Goal: Information Seeking & Learning: Learn about a topic

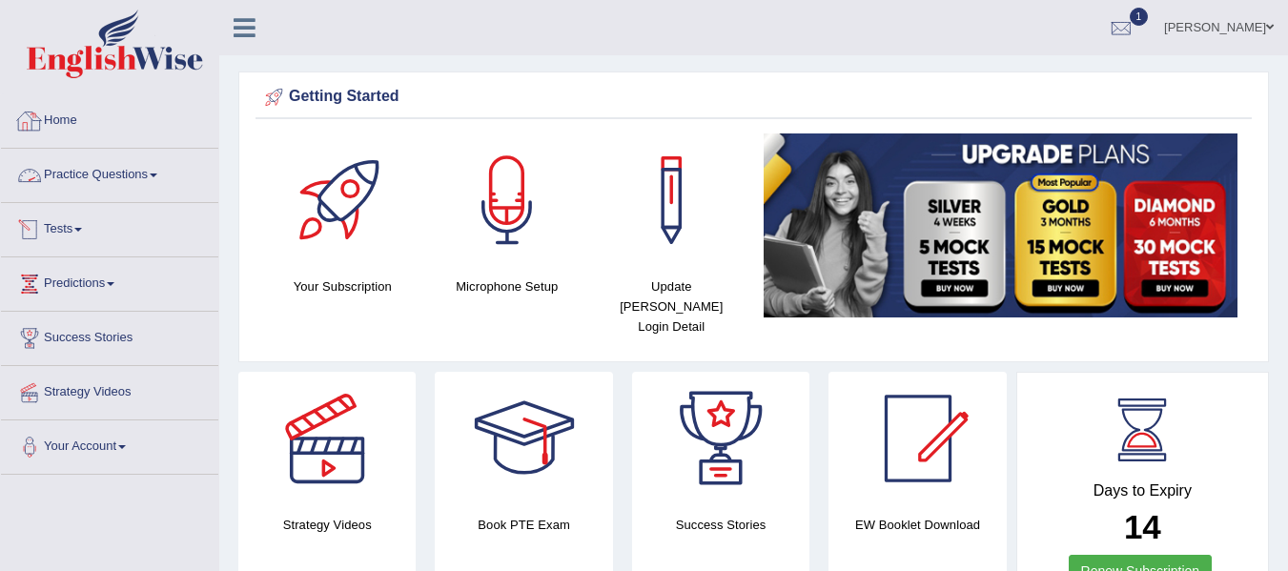
click at [157, 175] on span at bounding box center [154, 176] width 8 height 4
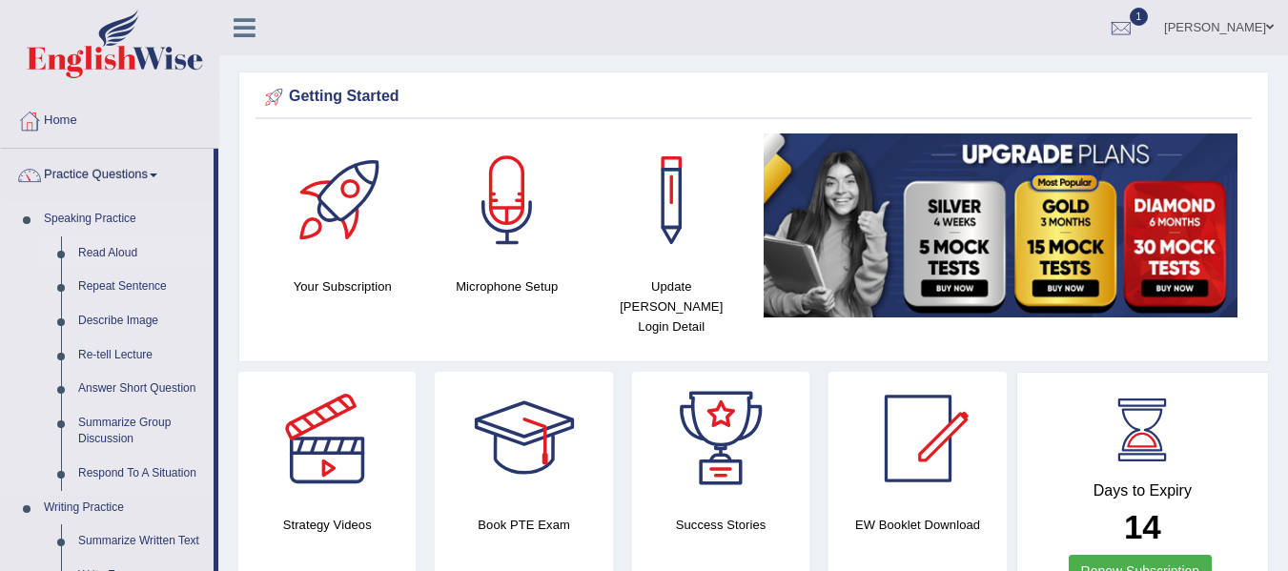
click at [126, 253] on link "Read Aloud" at bounding box center [142, 254] width 144 height 34
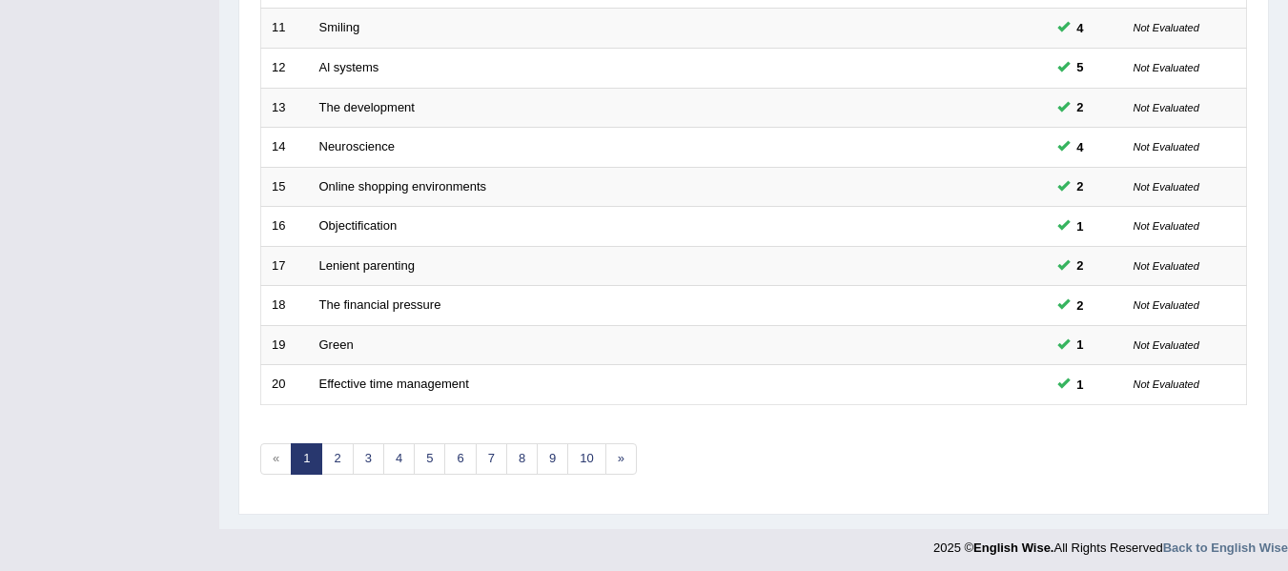
scroll to position [691, 0]
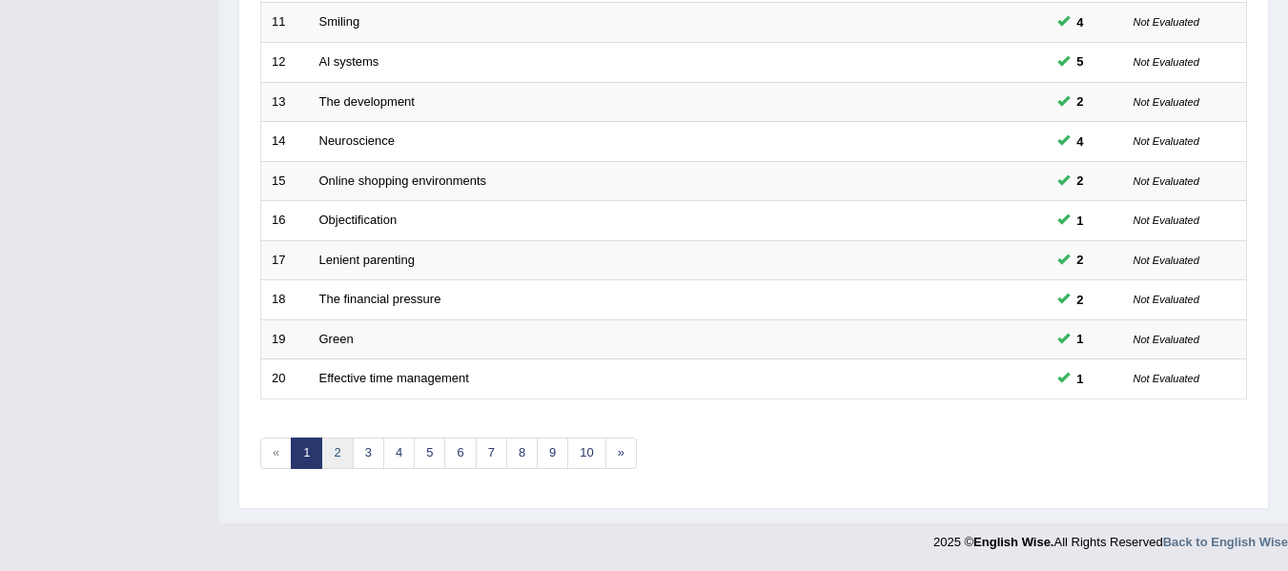
click at [339, 456] on link "2" at bounding box center [336, 453] width 31 height 31
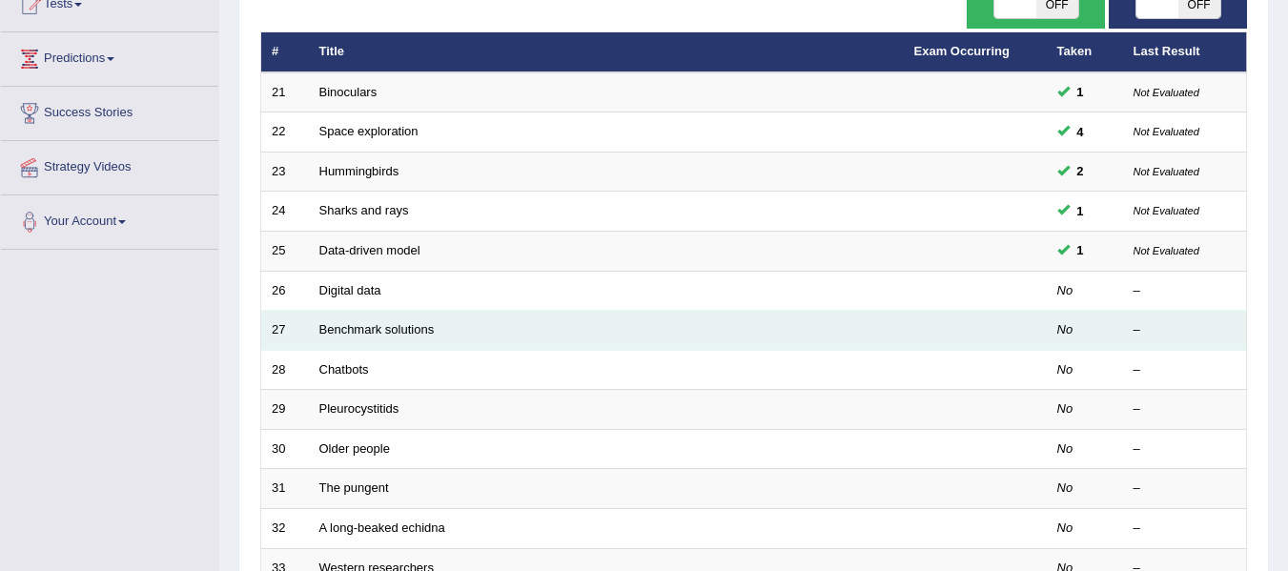
scroll to position [191, 0]
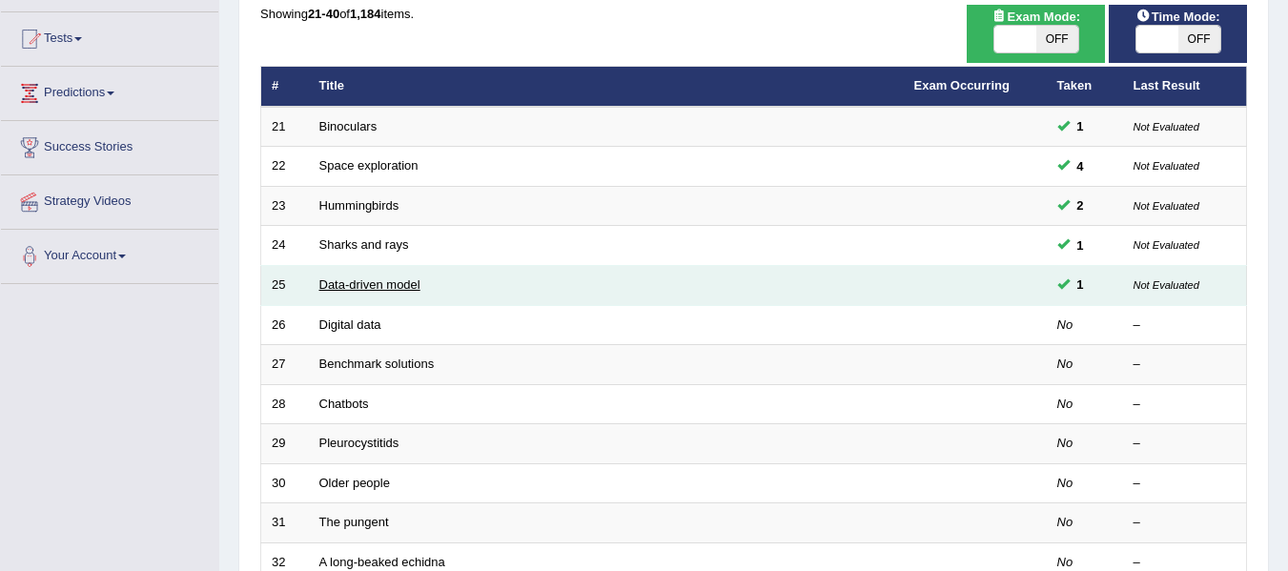
click at [401, 288] on link "Data-driven model" at bounding box center [369, 285] width 101 height 14
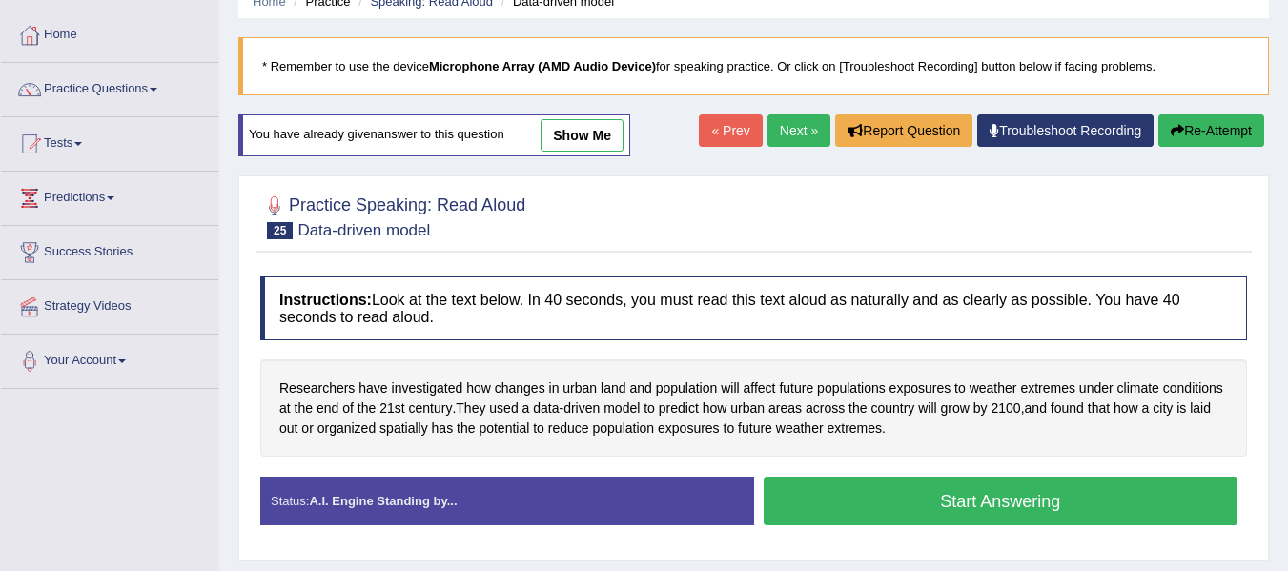
scroll to position [191, 0]
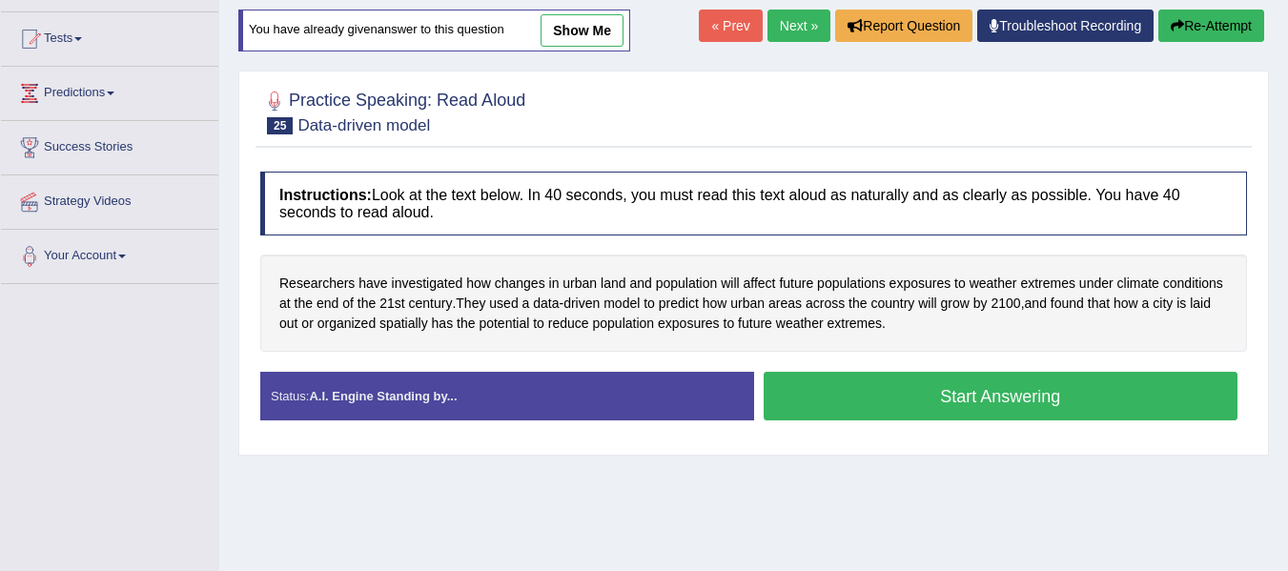
click at [865, 383] on button "Start Answering" at bounding box center [1001, 396] width 475 height 49
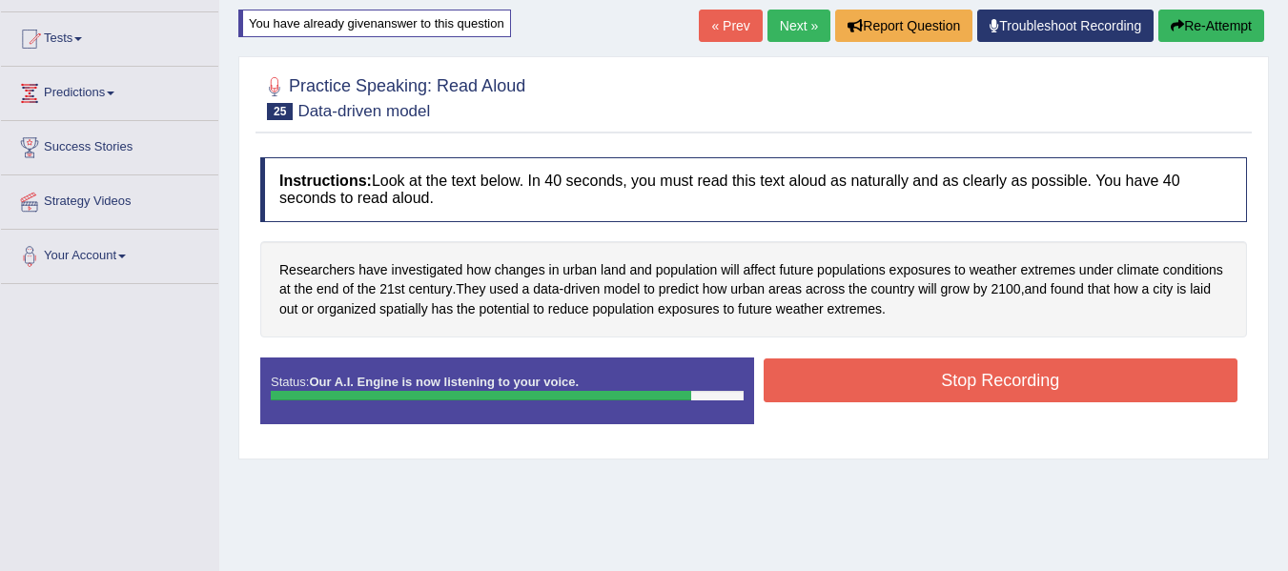
click at [850, 377] on button "Stop Recording" at bounding box center [1001, 381] width 475 height 44
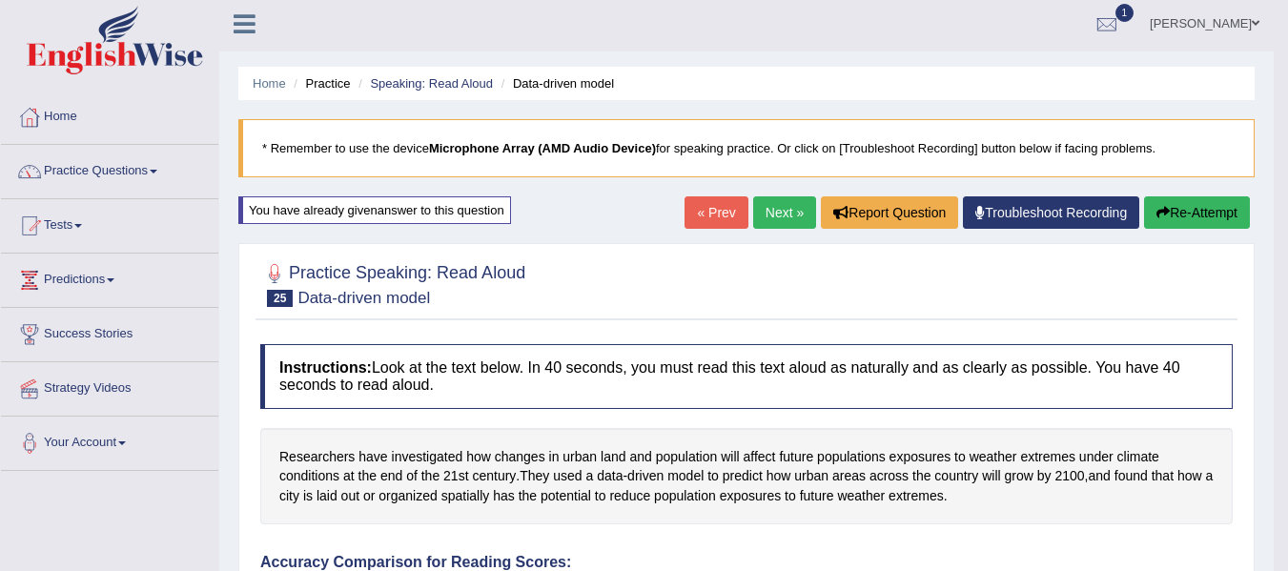
scroll to position [0, 0]
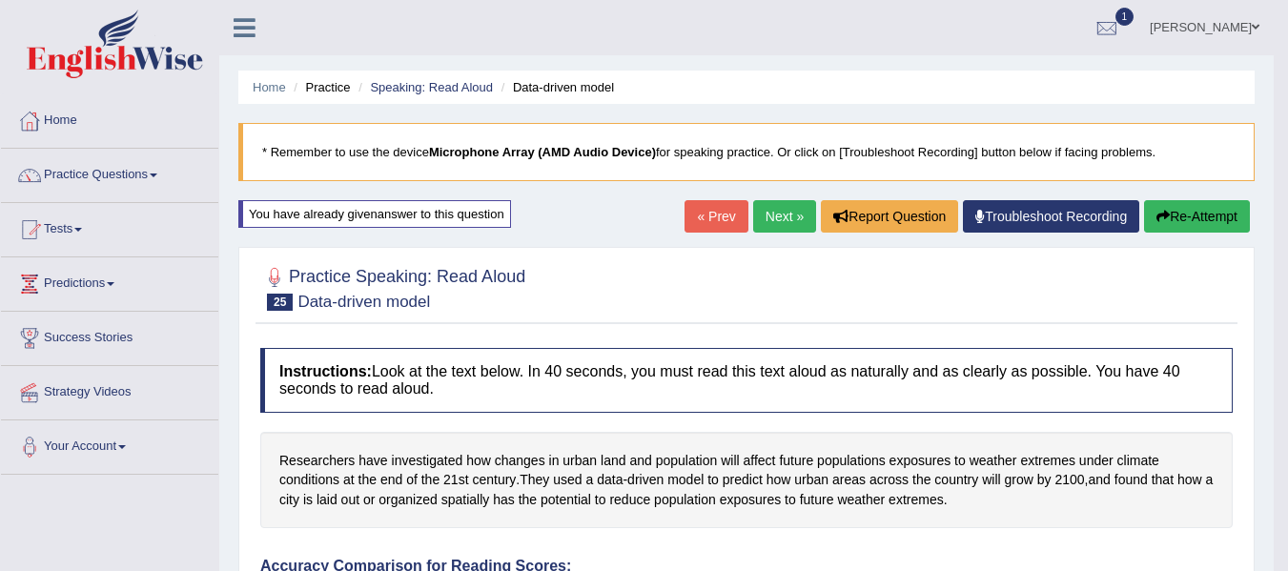
click at [791, 213] on link "Next »" at bounding box center [784, 216] width 63 height 32
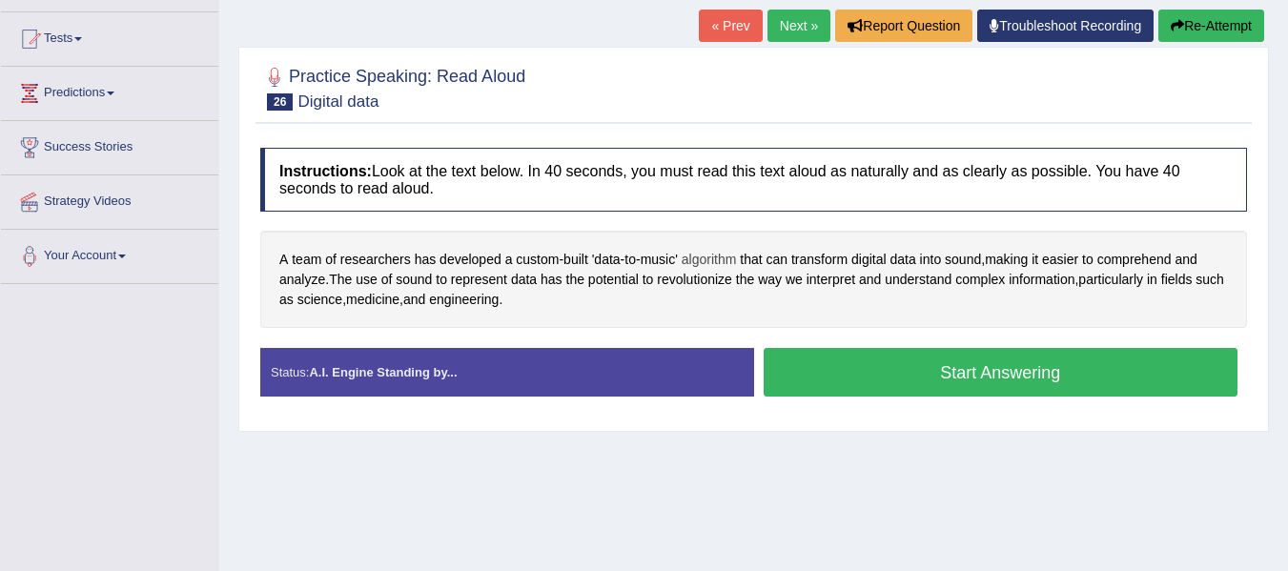
click at [695, 264] on span "algorithm" at bounding box center [709, 260] width 55 height 20
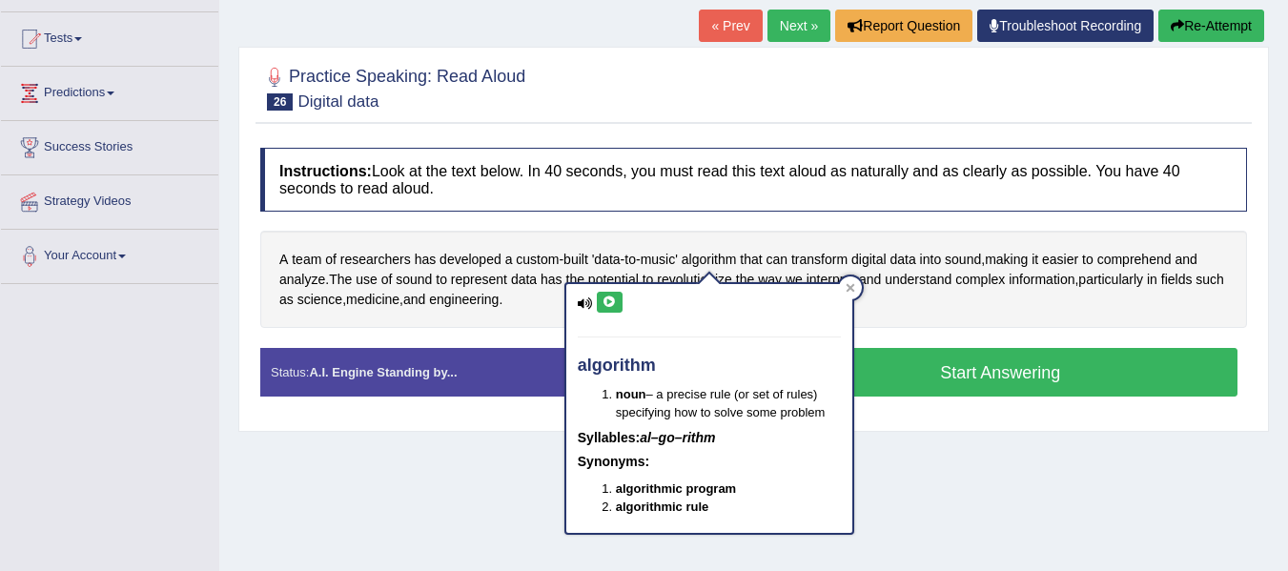
click at [614, 297] on icon at bounding box center [610, 302] width 14 height 11
click at [606, 298] on icon at bounding box center [610, 302] width 14 height 11
click at [912, 446] on div "Home Practice Speaking: Read Aloud Digital data * Remember to use the device Mi…" at bounding box center [753, 286] width 1069 height 954
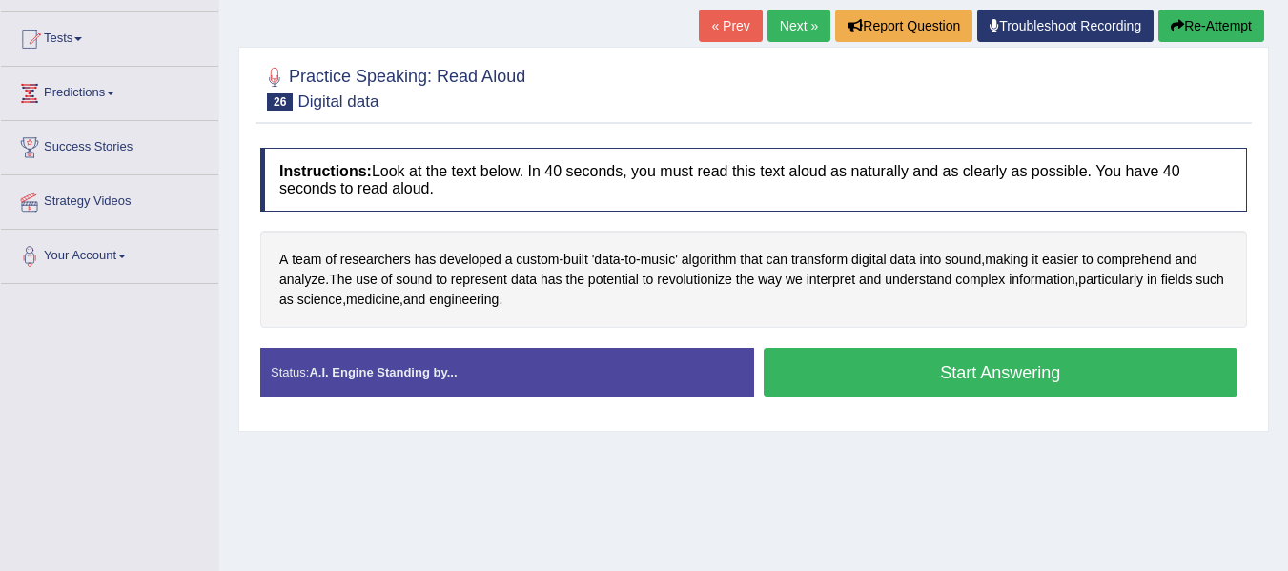
click at [833, 367] on button "Start Answering" at bounding box center [1001, 372] width 475 height 49
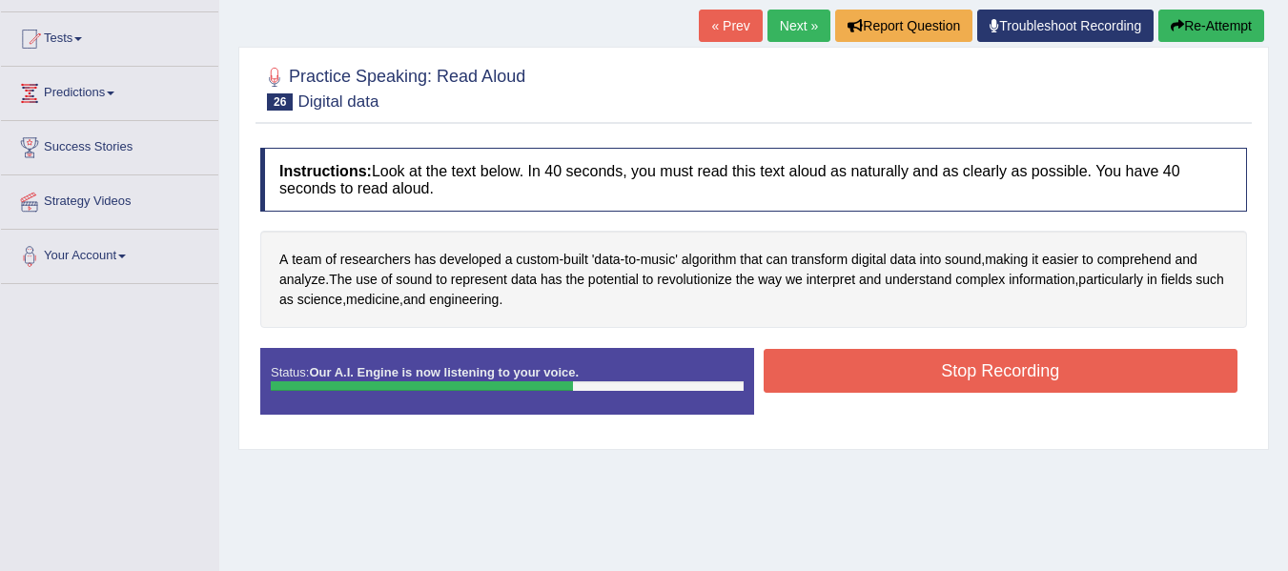
click at [803, 360] on button "Stop Recording" at bounding box center [1001, 371] width 475 height 44
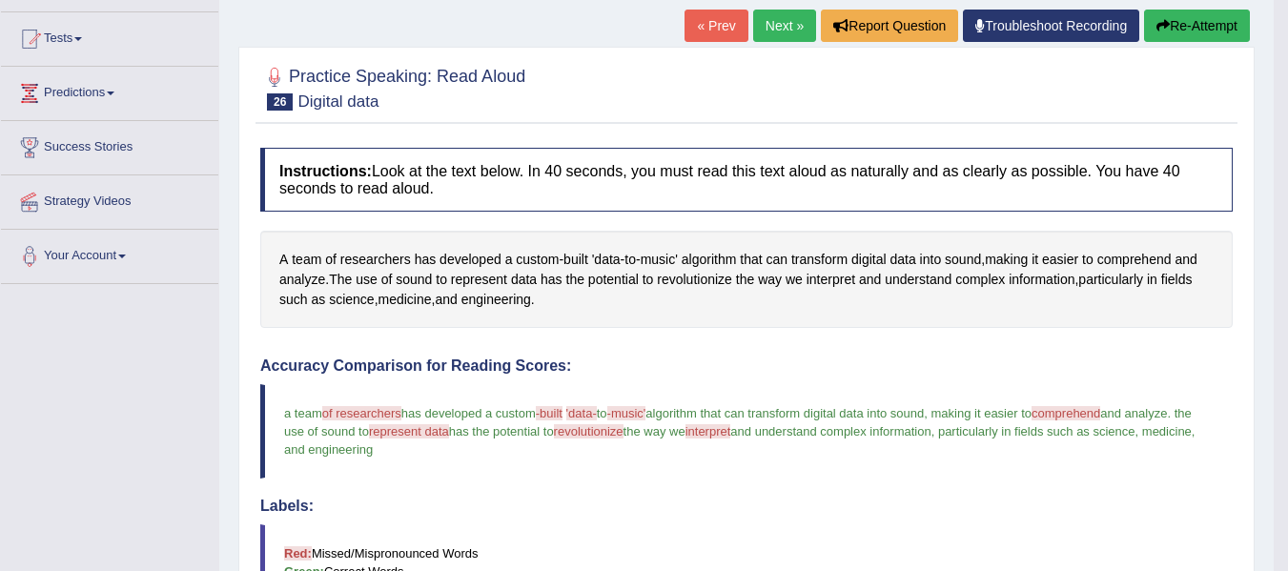
click at [1087, 314] on div "A team of researchers has developed a custom - built 'data - to - music' algori…" at bounding box center [746, 279] width 973 height 97
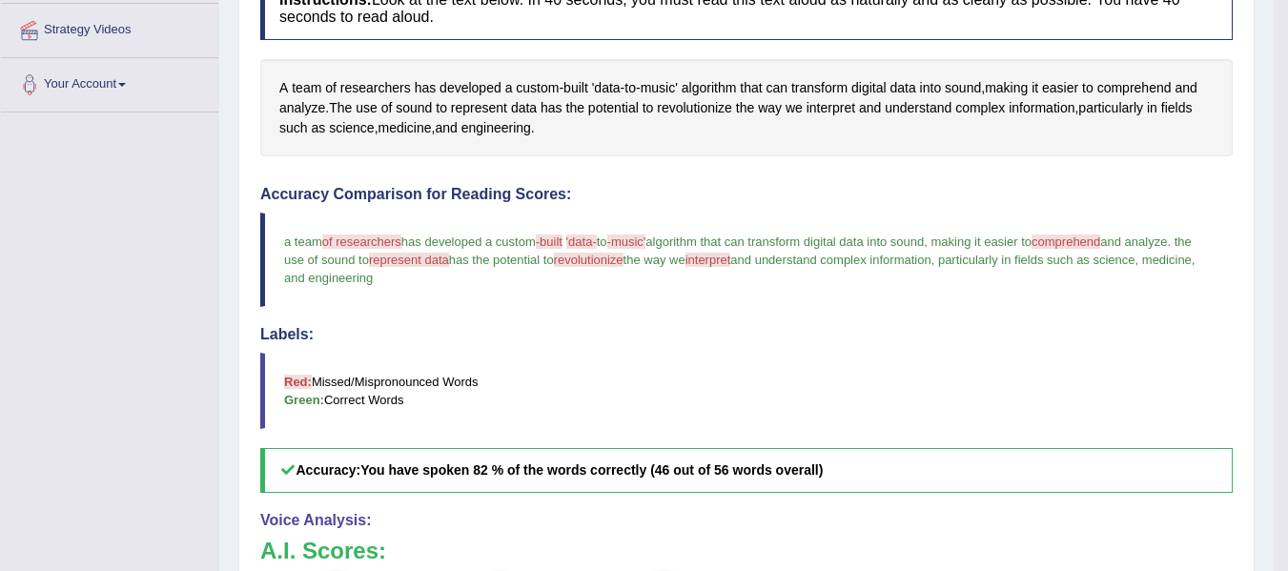
scroll to position [191, 0]
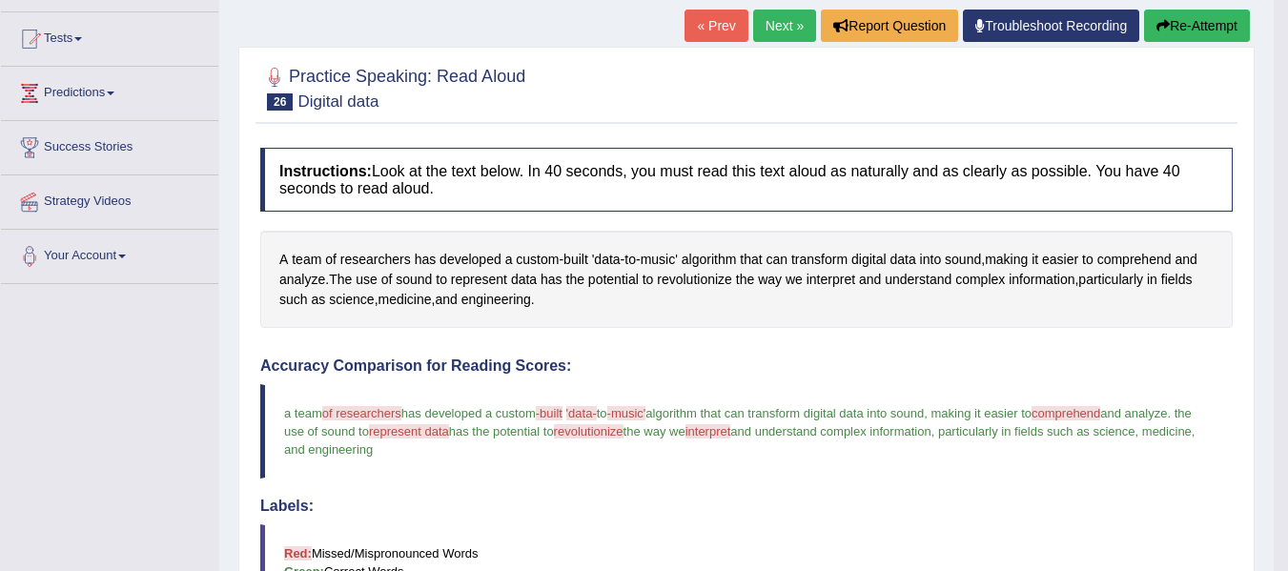
click at [780, 23] on link "Next »" at bounding box center [784, 26] width 63 height 32
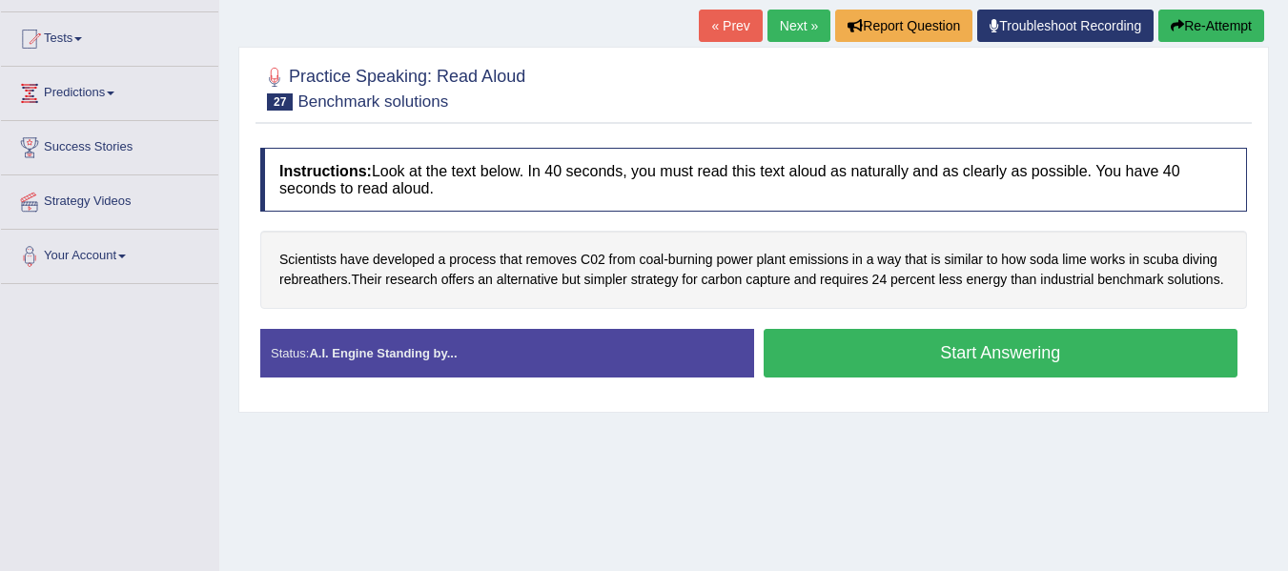
click at [873, 341] on button "Start Answering" at bounding box center [1001, 353] width 475 height 49
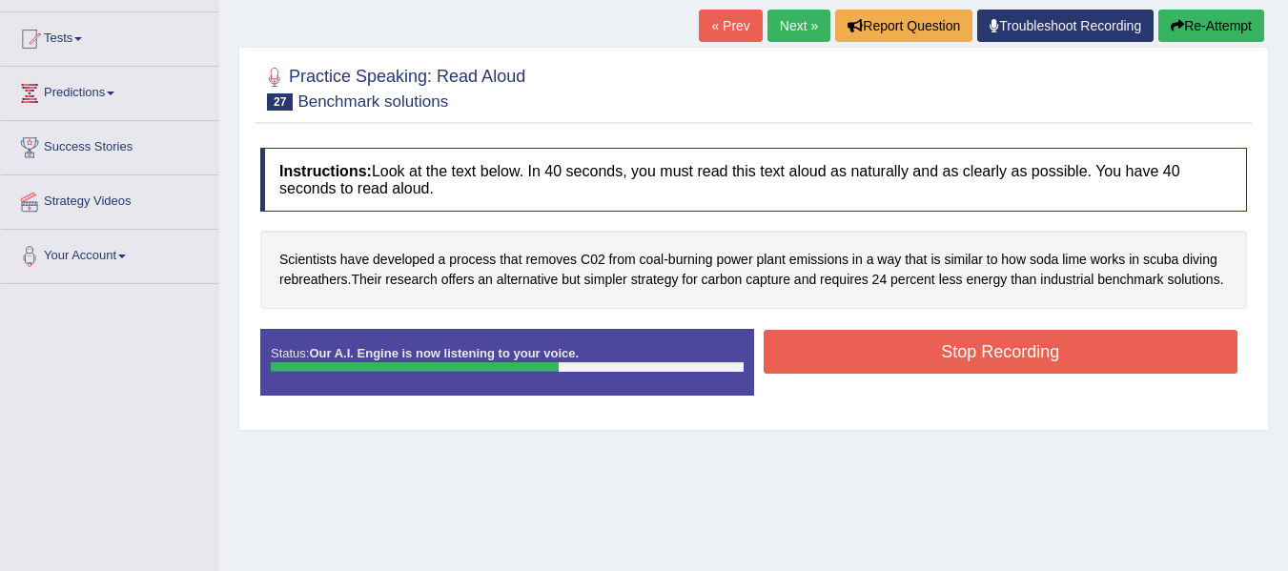
click at [920, 347] on button "Stop Recording" at bounding box center [1001, 352] width 475 height 44
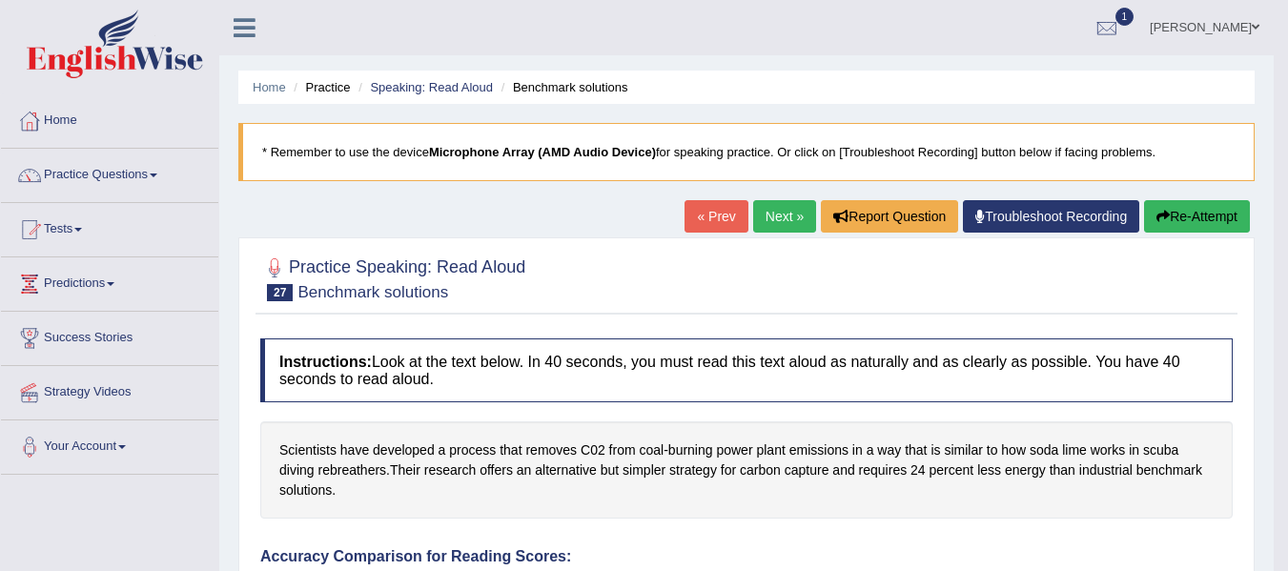
click at [1195, 228] on button "Re-Attempt" at bounding box center [1197, 216] width 106 height 32
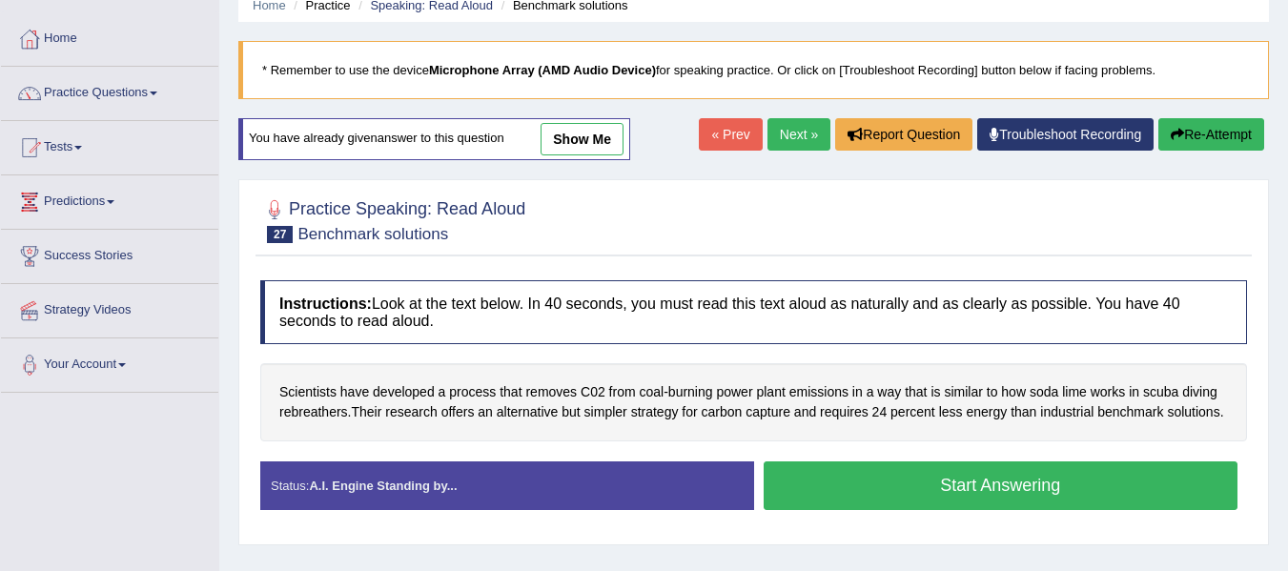
scroll to position [191, 0]
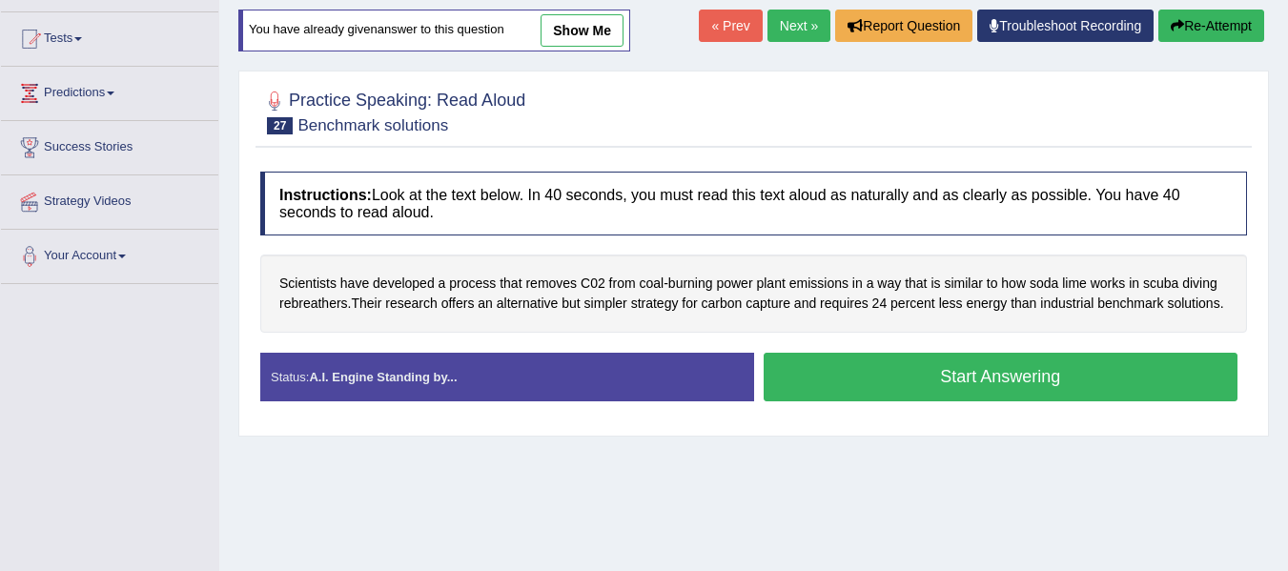
click at [908, 390] on button "Start Answering" at bounding box center [1001, 377] width 475 height 49
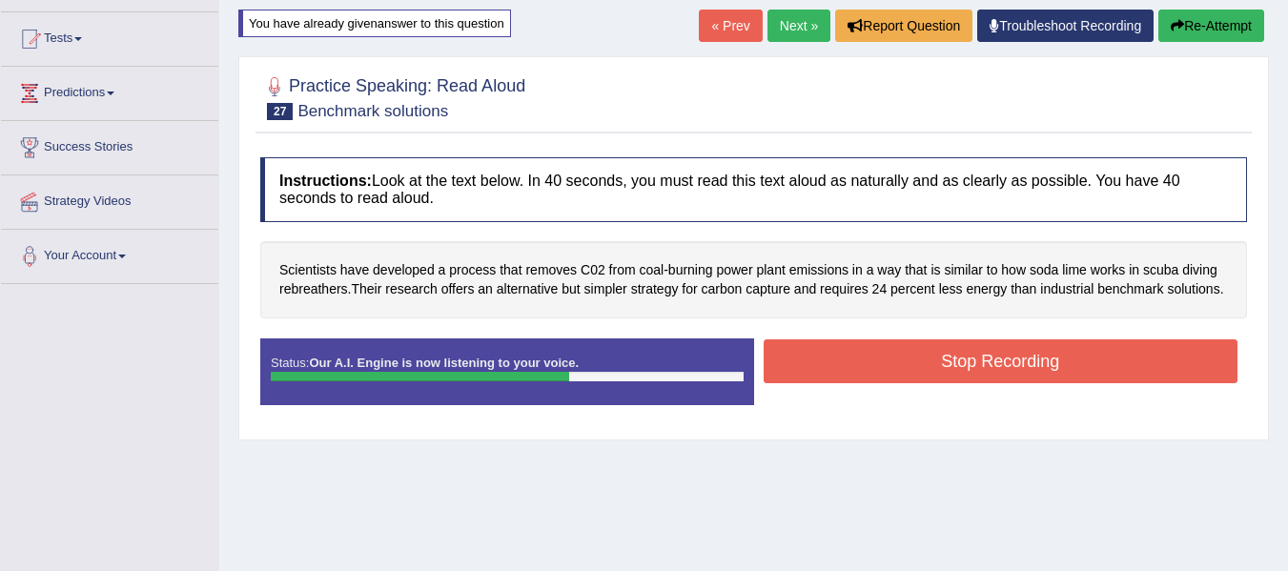
click at [1010, 390] on div "Status: Our A.I. Engine is now listening to your voice. Start Answering Stop Re…" at bounding box center [753, 382] width 987 height 86
click at [1016, 373] on button "Stop Recording" at bounding box center [1001, 361] width 475 height 44
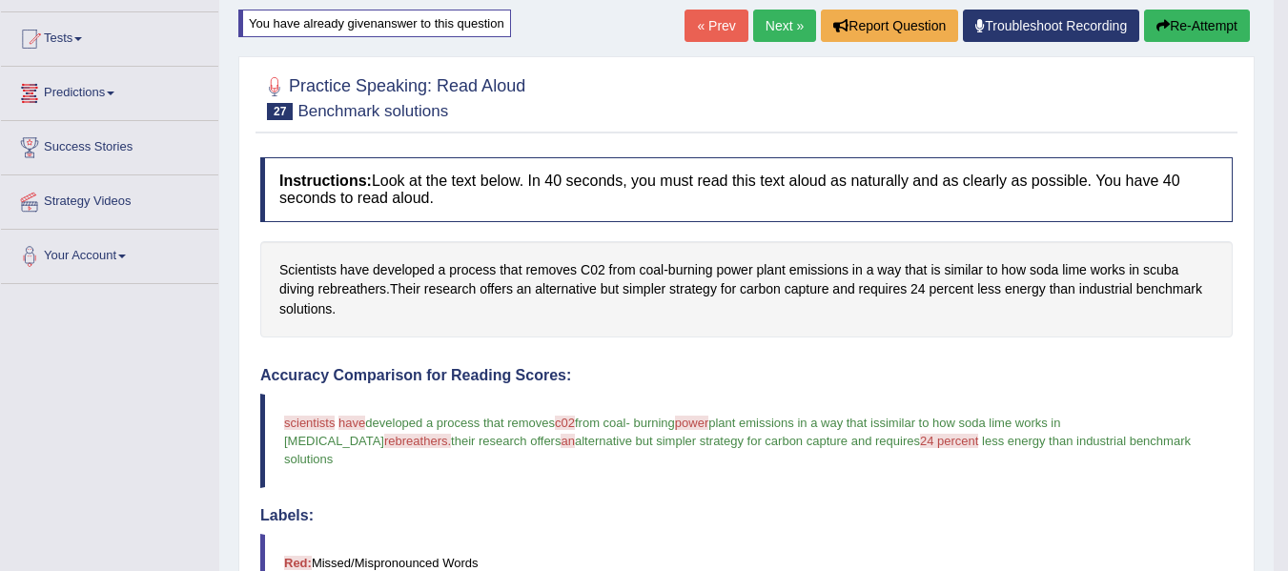
scroll to position [0, 0]
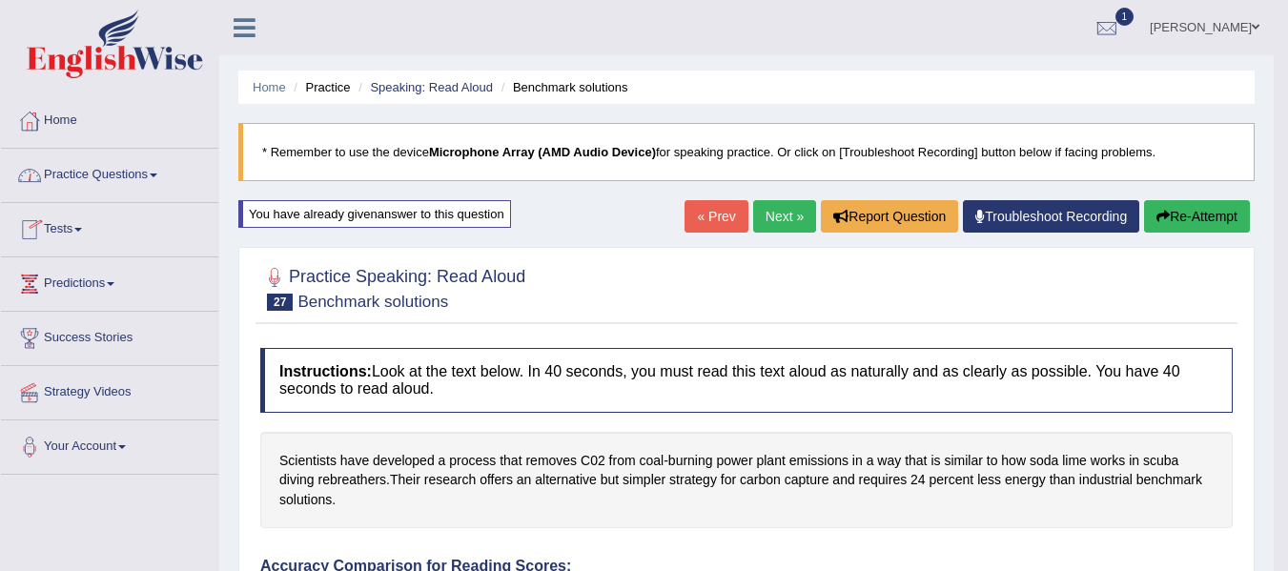
click at [152, 175] on link "Practice Questions" at bounding box center [109, 173] width 217 height 48
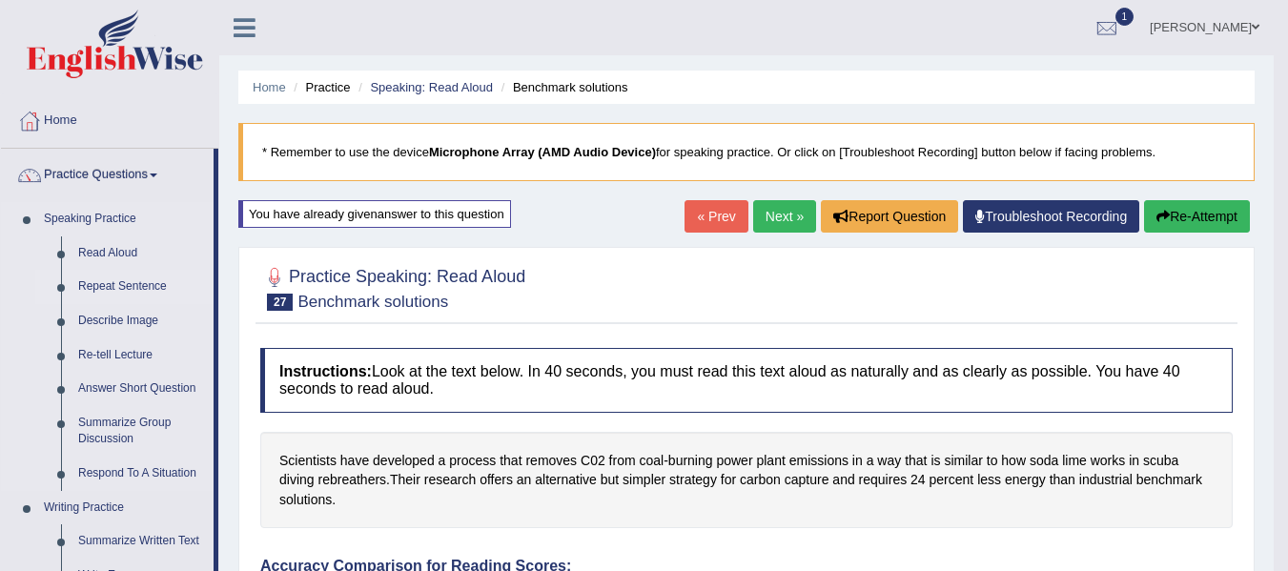
click at [129, 280] on link "Repeat Sentence" at bounding box center [142, 287] width 144 height 34
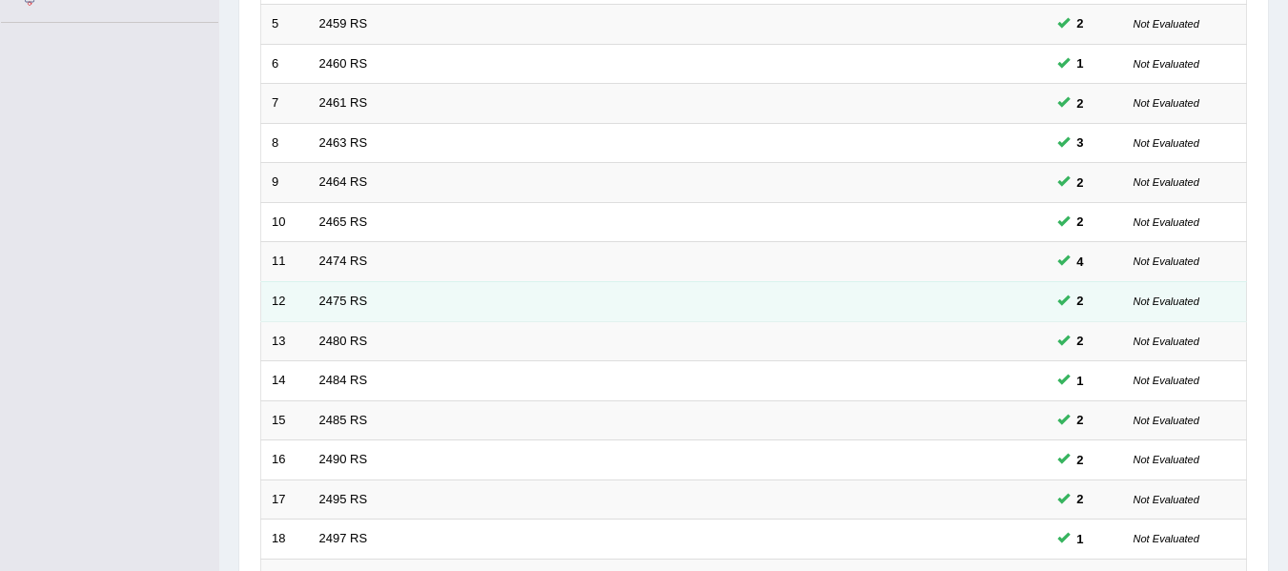
scroll to position [691, 0]
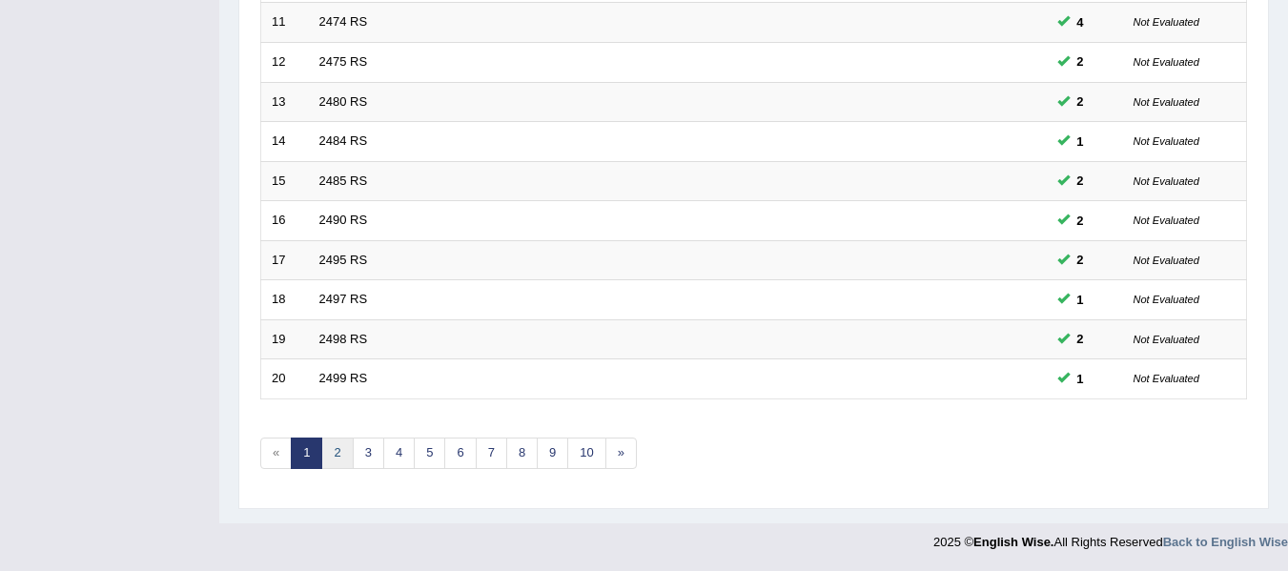
click at [344, 455] on link "2" at bounding box center [336, 453] width 31 height 31
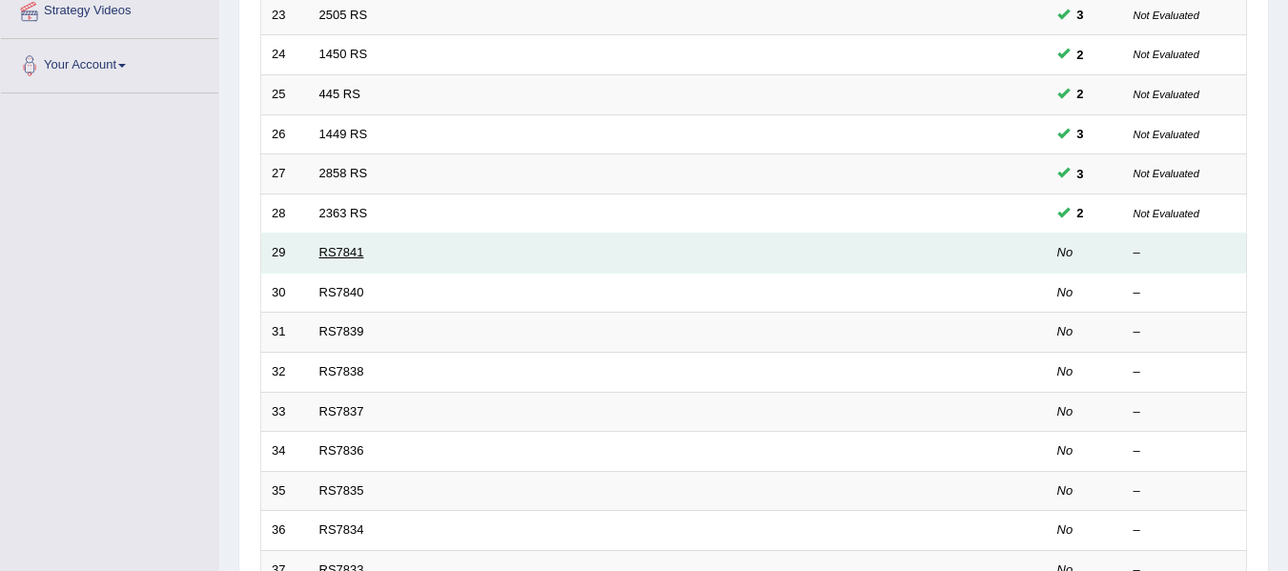
click at [338, 255] on link "RS7841" at bounding box center [341, 252] width 45 height 14
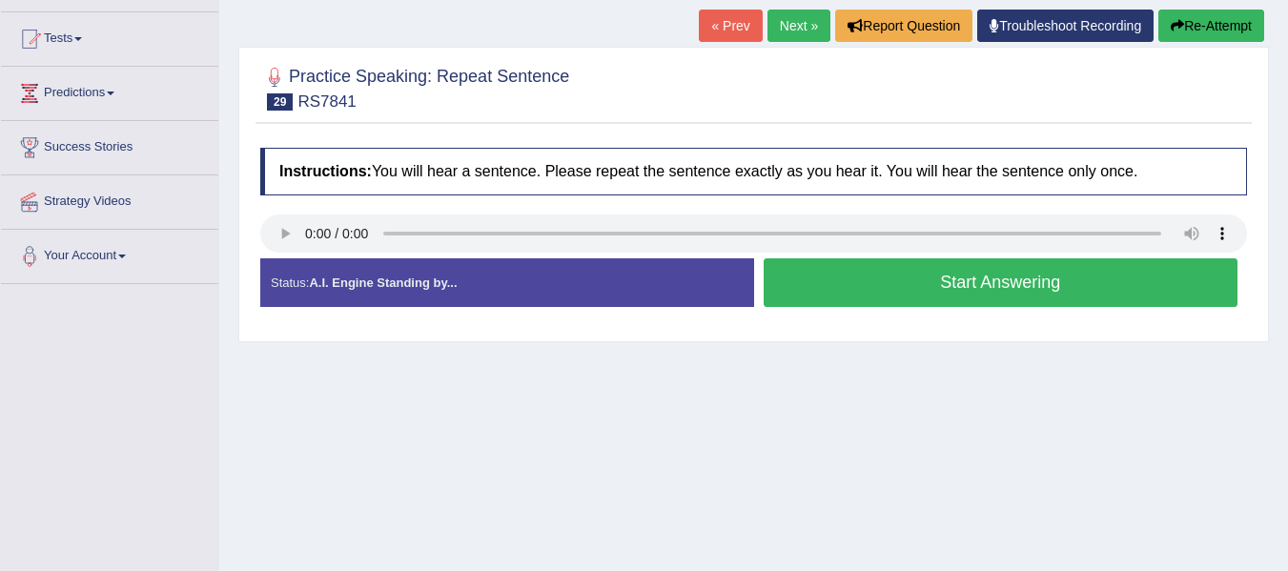
click at [916, 289] on button "Start Answering" at bounding box center [1001, 282] width 475 height 49
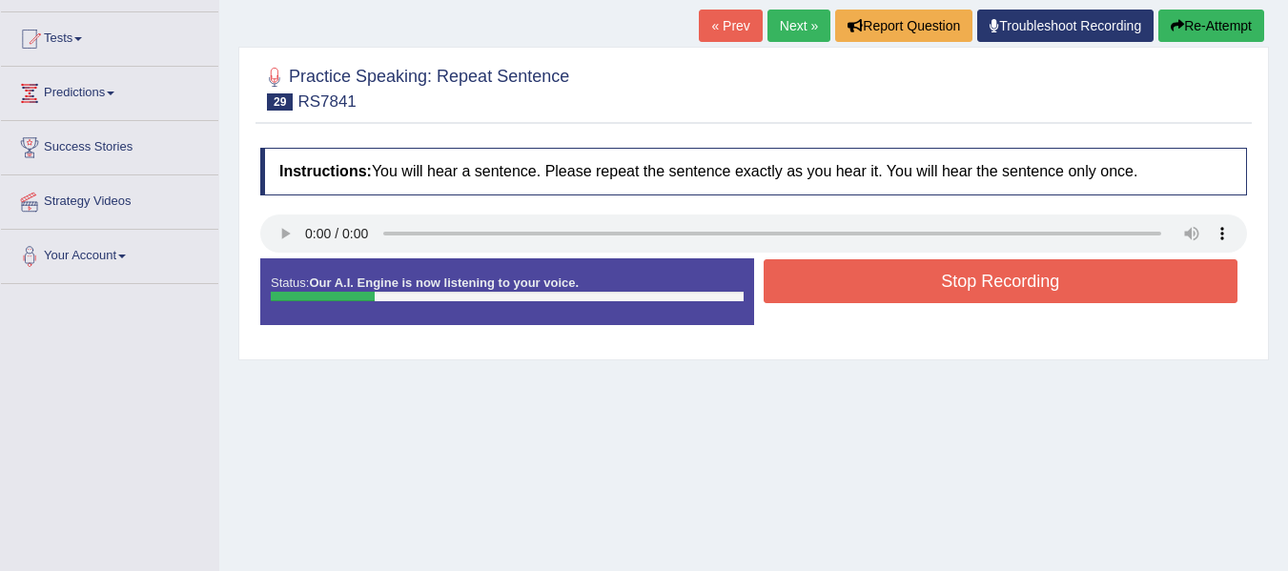
click at [925, 278] on button "Stop Recording" at bounding box center [1001, 281] width 475 height 44
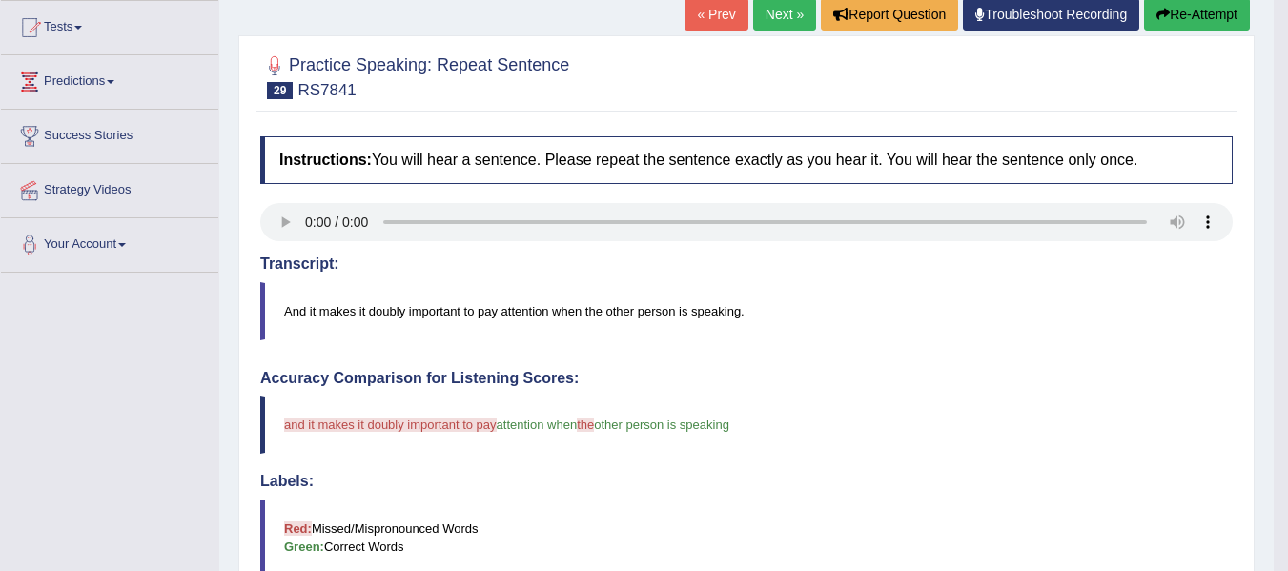
scroll to position [191, 0]
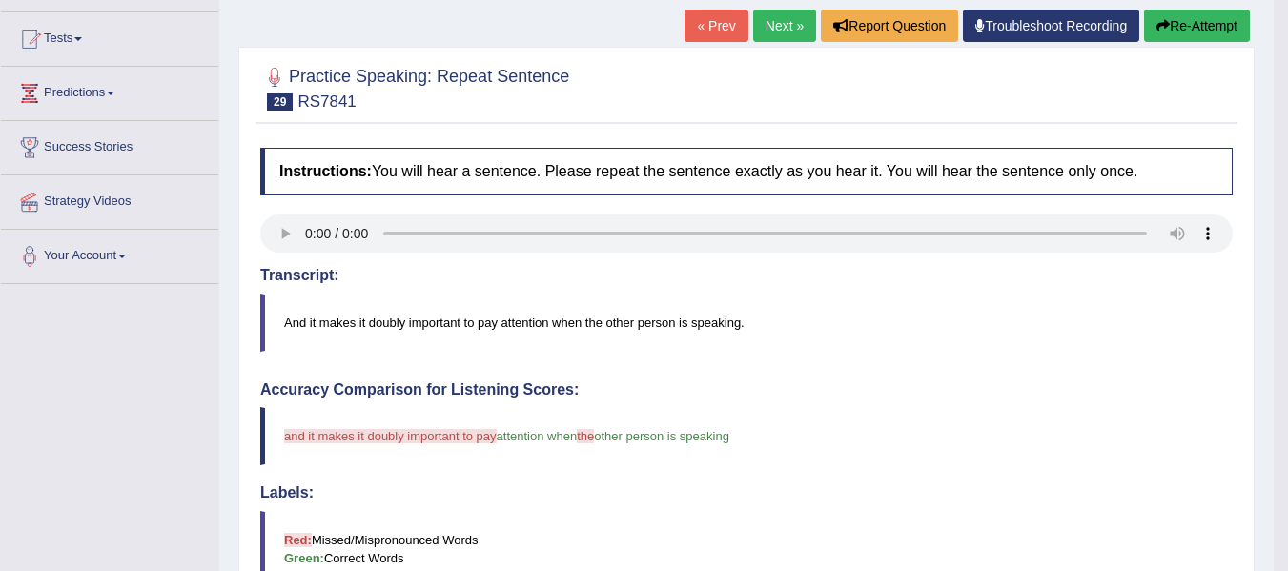
click at [1192, 25] on button "Re-Attempt" at bounding box center [1197, 26] width 106 height 32
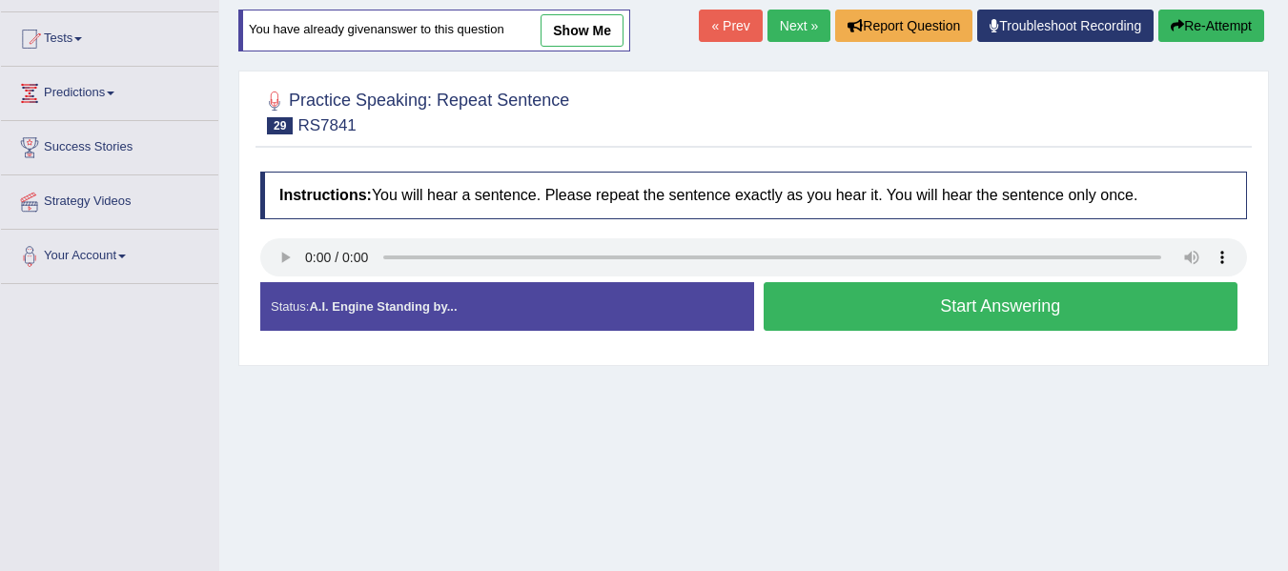
click at [863, 297] on button "Start Answering" at bounding box center [1001, 306] width 475 height 49
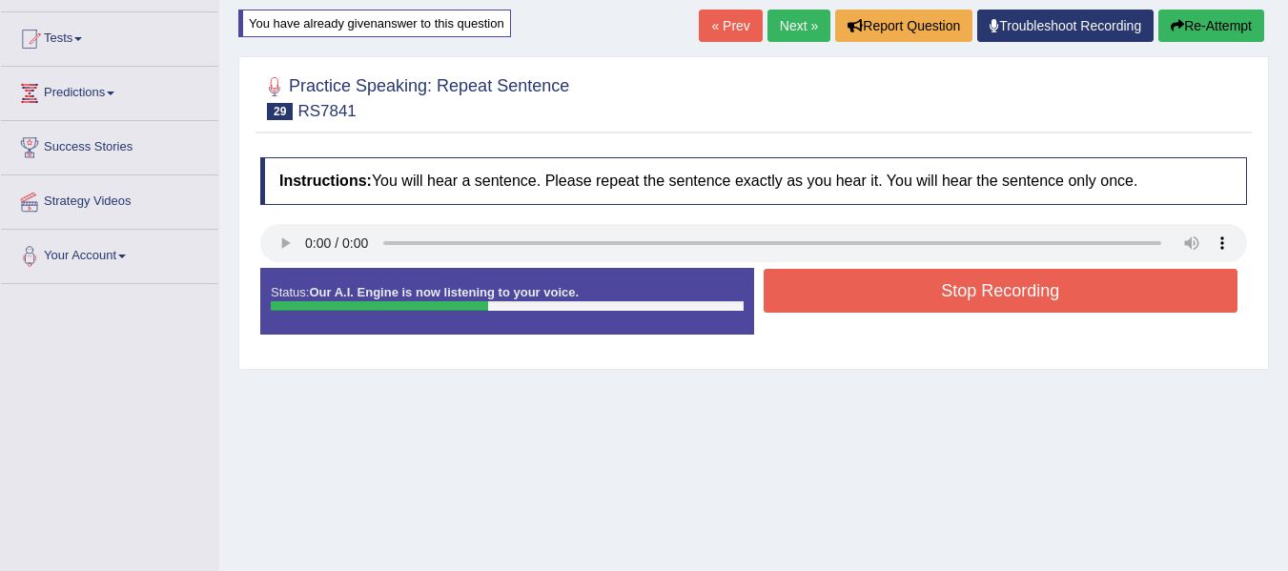
click at [971, 304] on button "Stop Recording" at bounding box center [1001, 291] width 475 height 44
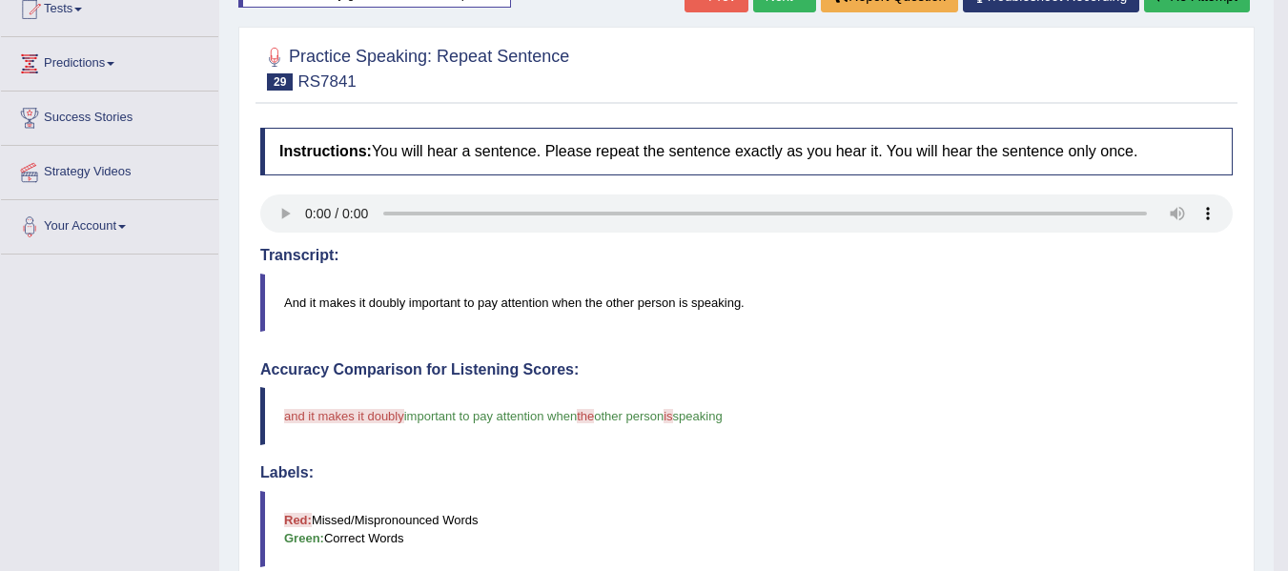
scroll to position [60, 0]
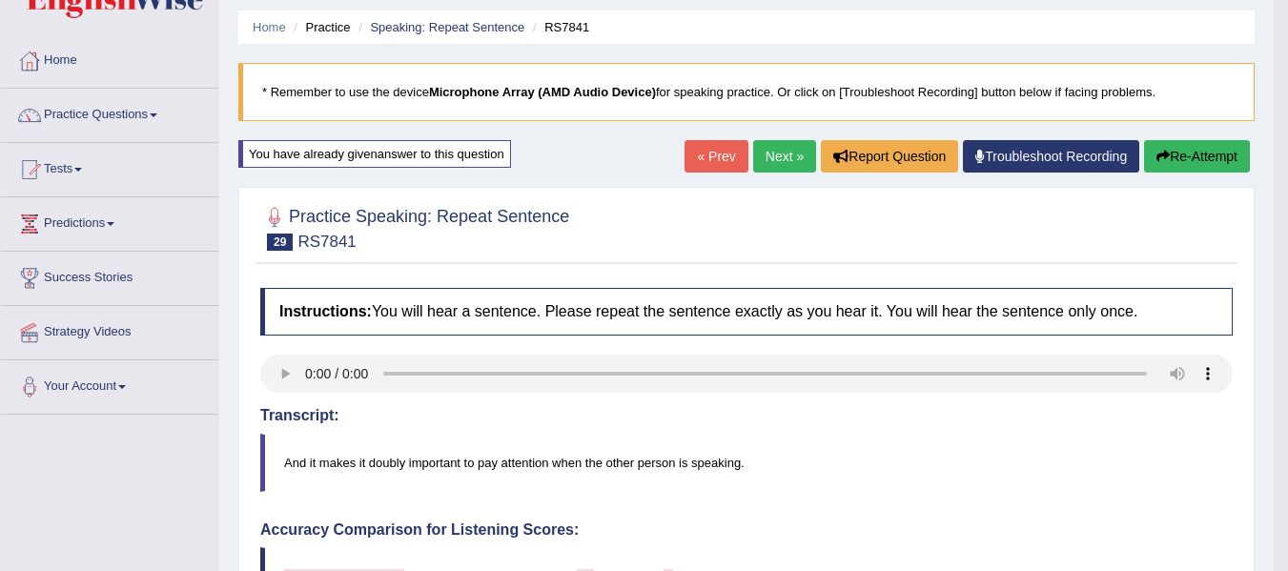
click at [779, 158] on link "Next »" at bounding box center [784, 156] width 63 height 32
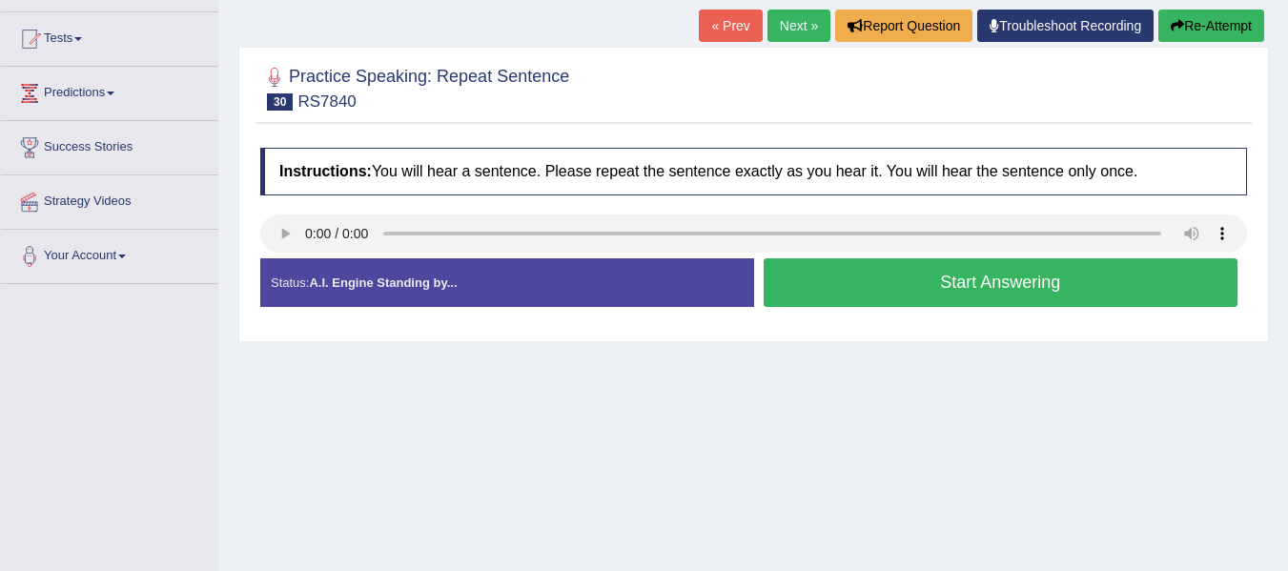
scroll to position [191, 0]
click at [976, 285] on button "Start Answering" at bounding box center [1001, 282] width 475 height 49
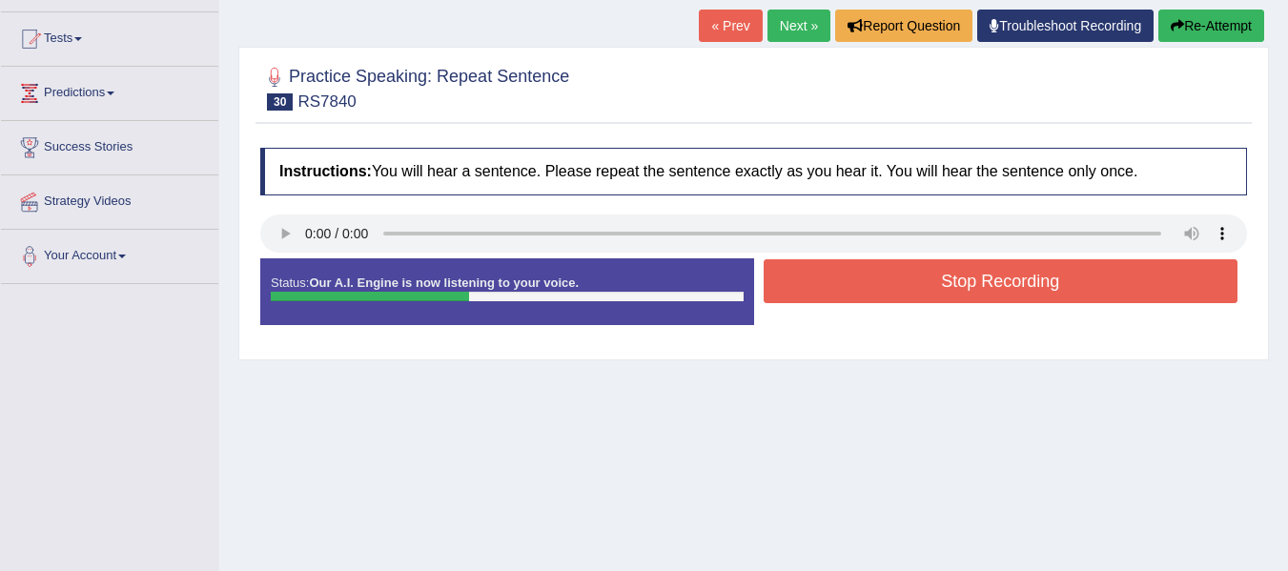
click at [967, 283] on button "Stop Recording" at bounding box center [1001, 281] width 475 height 44
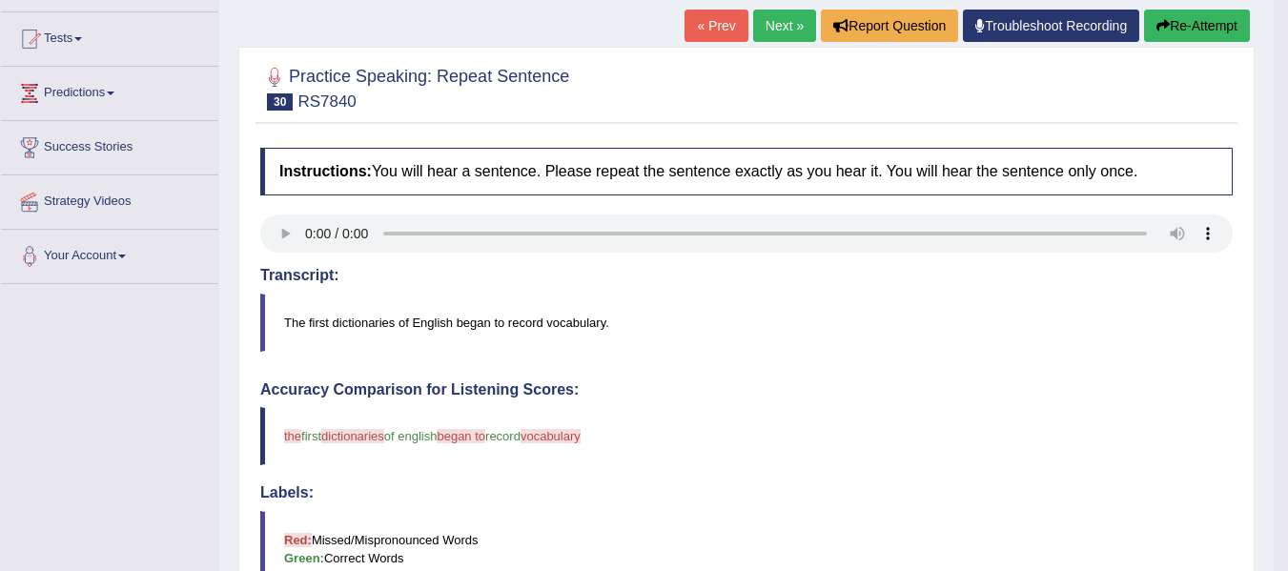
click at [753, 20] on link "Next »" at bounding box center [784, 26] width 63 height 32
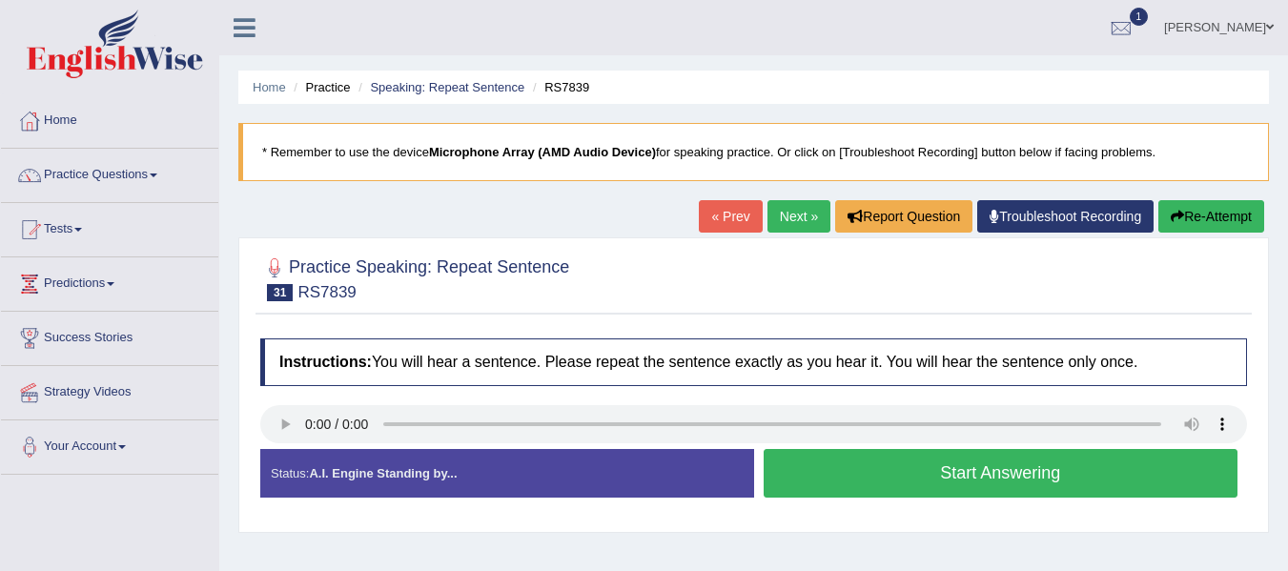
click at [982, 473] on button "Start Answering" at bounding box center [1001, 473] width 475 height 49
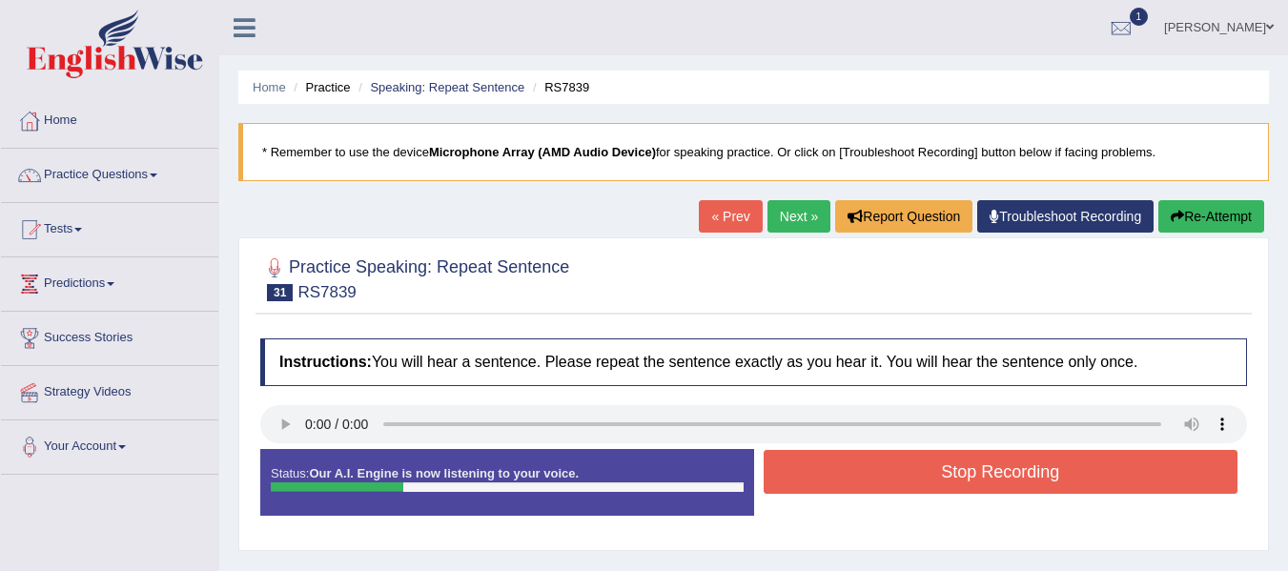
click at [938, 476] on button "Stop Recording" at bounding box center [1001, 472] width 475 height 44
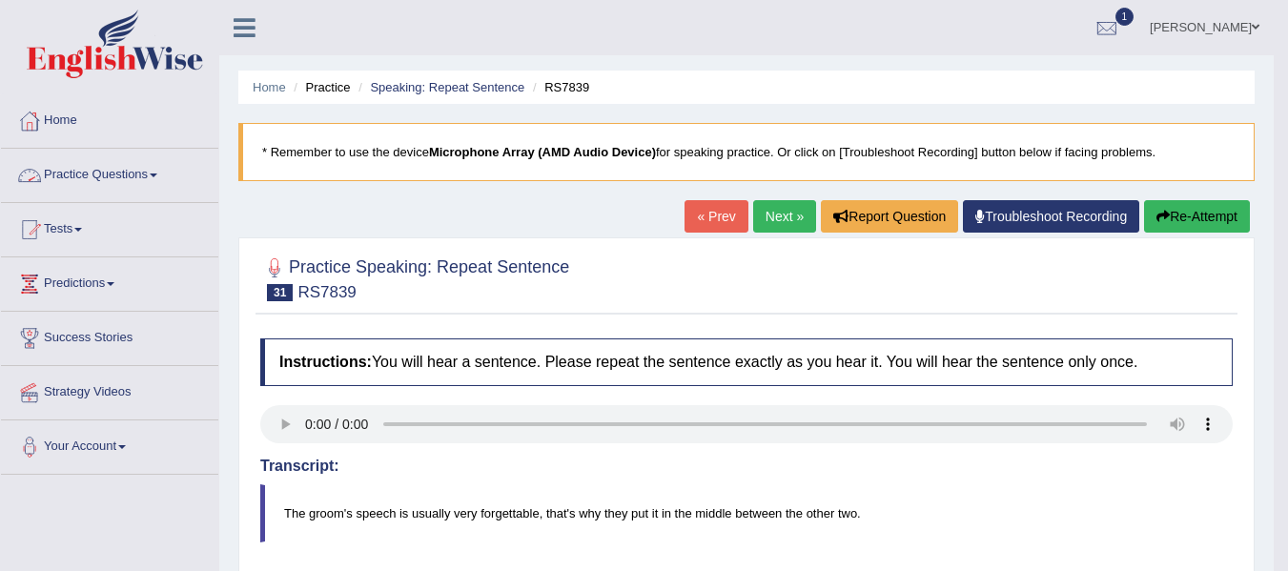
click at [150, 173] on link "Practice Questions" at bounding box center [109, 173] width 217 height 48
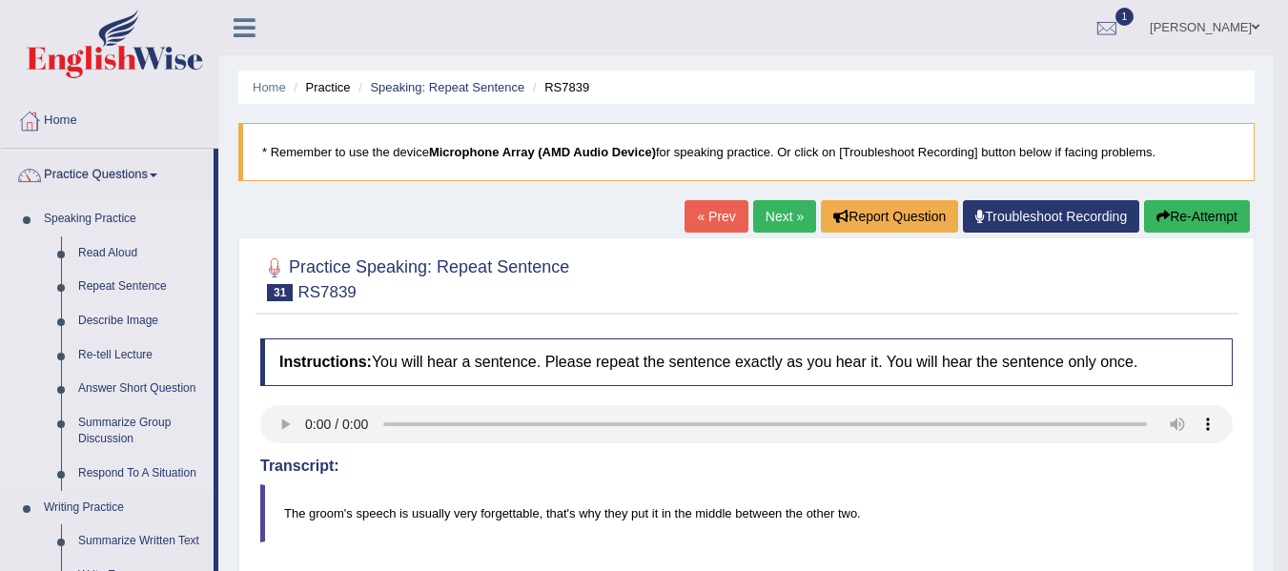
click at [110, 321] on link "Describe Image" at bounding box center [142, 321] width 144 height 34
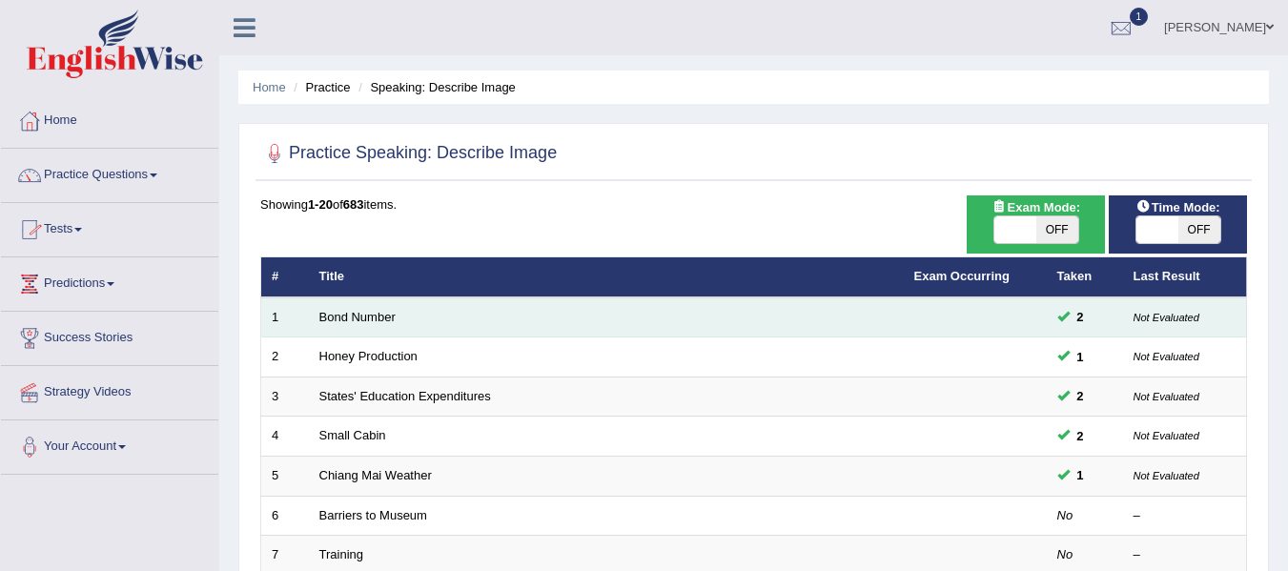
scroll to position [286, 0]
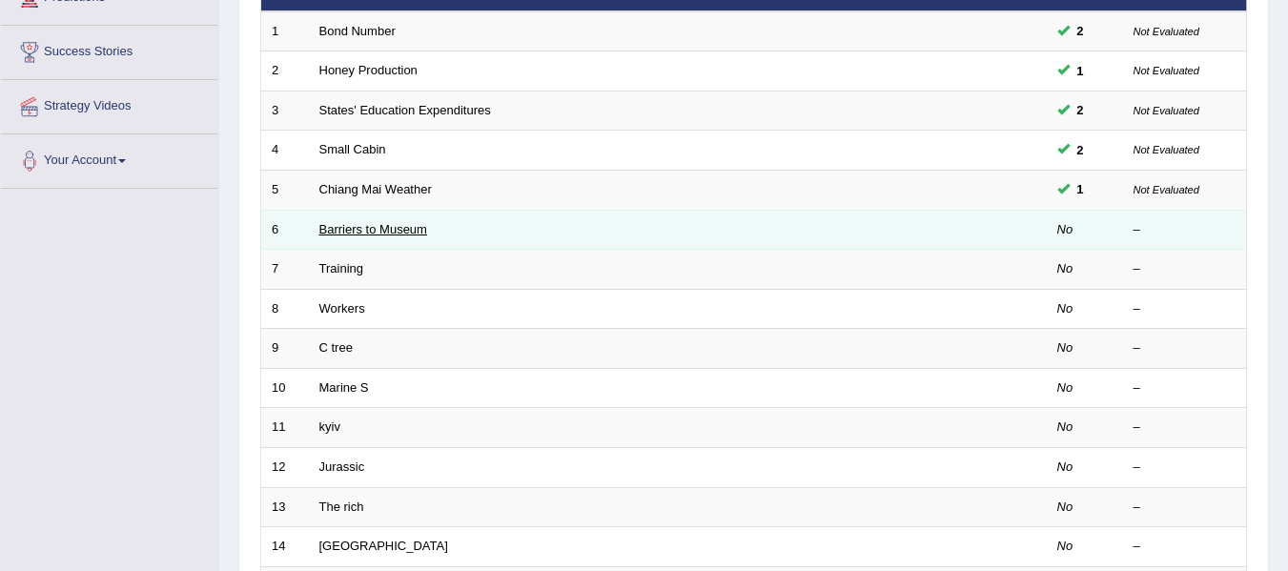
click at [365, 225] on link "Barriers to Museum" at bounding box center [373, 229] width 108 height 14
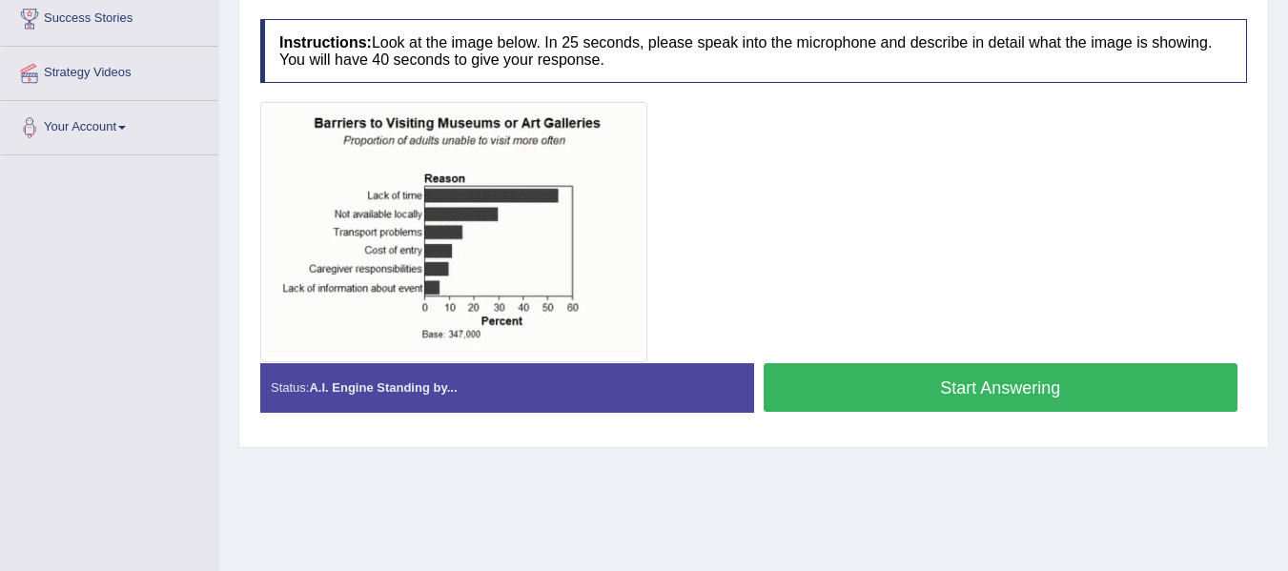
scroll to position [286, 0]
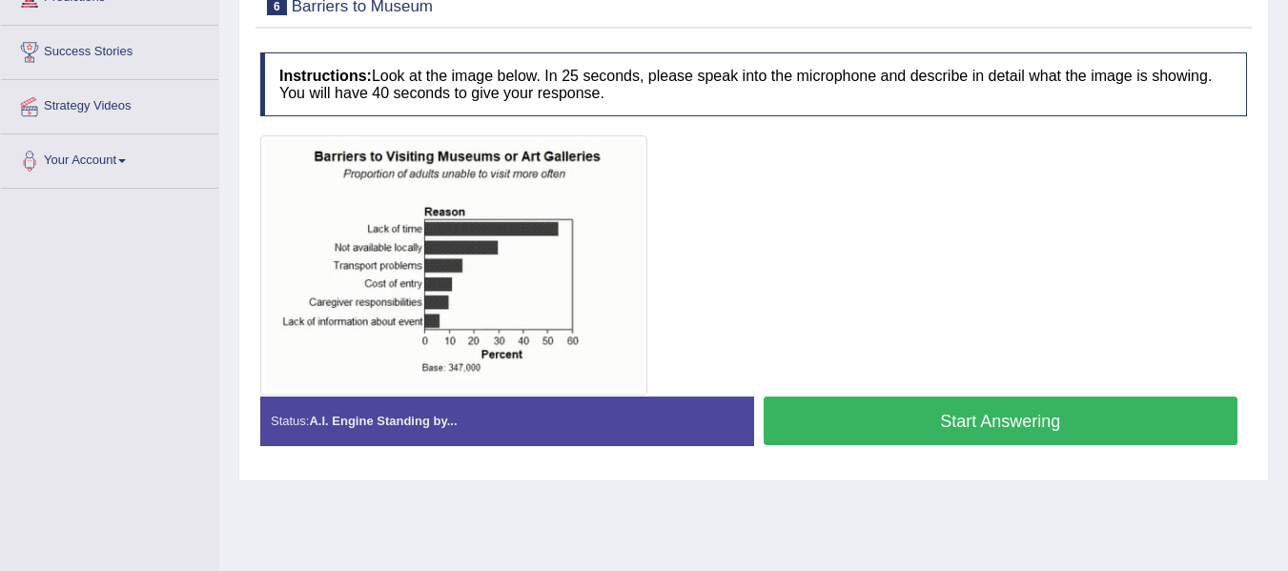
click at [859, 405] on button "Start Answering" at bounding box center [1001, 421] width 475 height 49
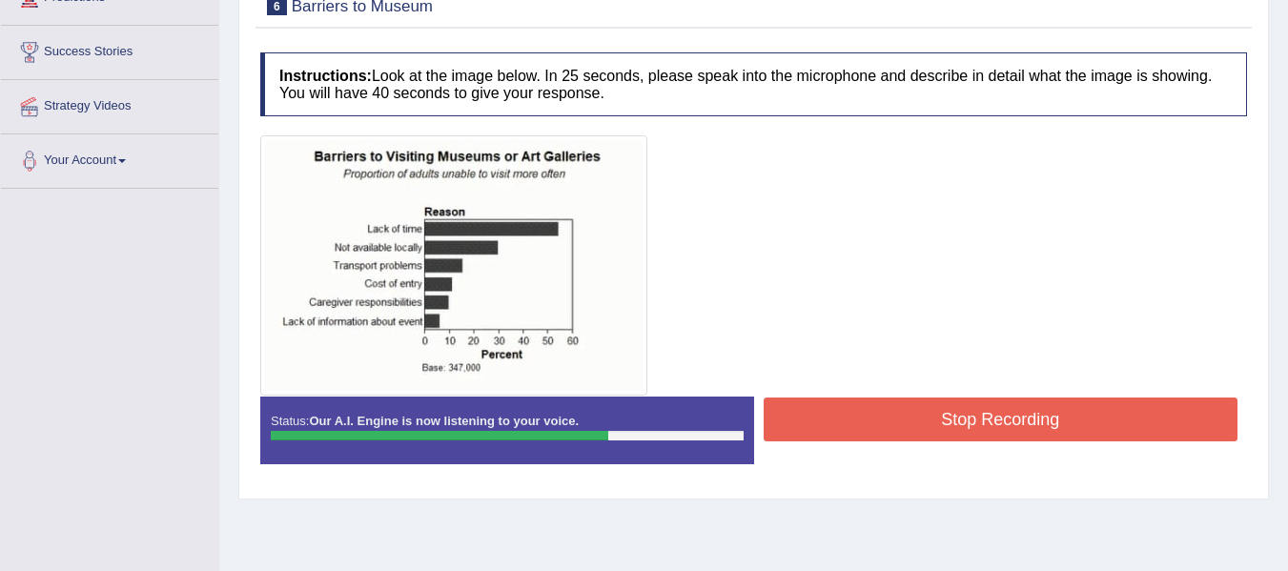
click at [889, 405] on button "Stop Recording" at bounding box center [1001, 420] width 475 height 44
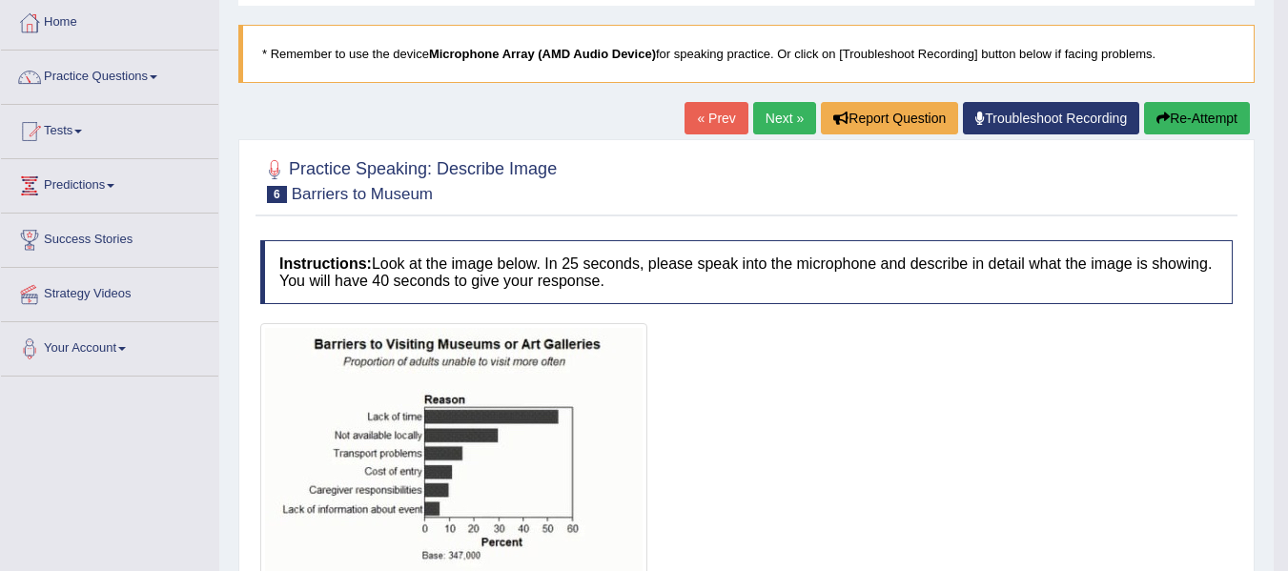
scroll to position [95, 0]
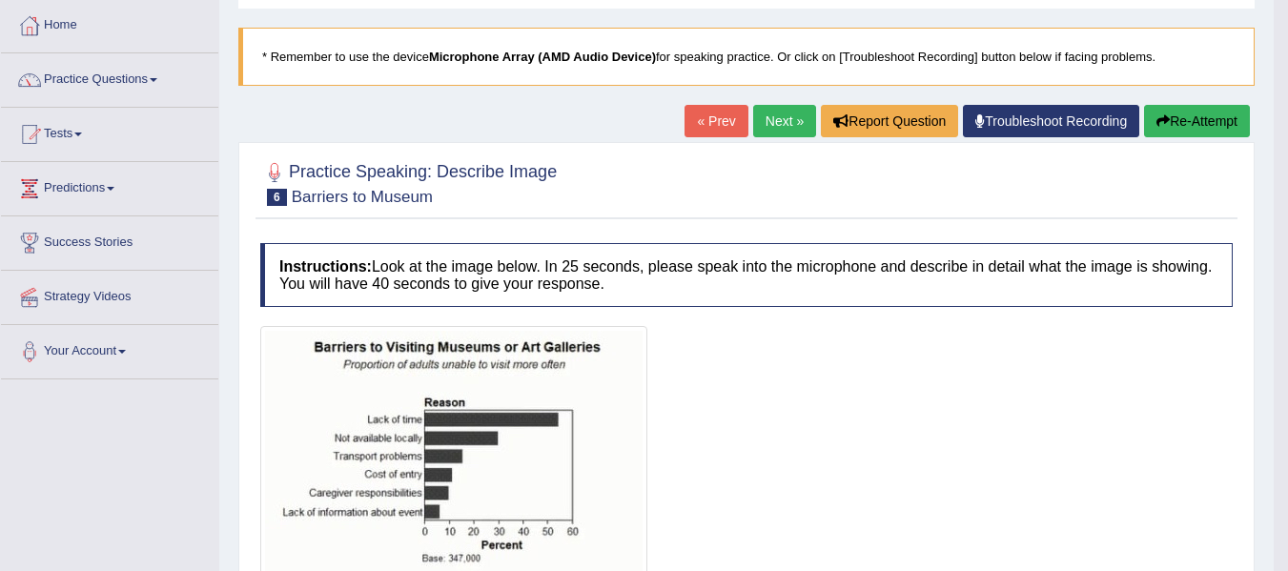
click at [1193, 128] on button "Re-Attempt" at bounding box center [1197, 121] width 106 height 32
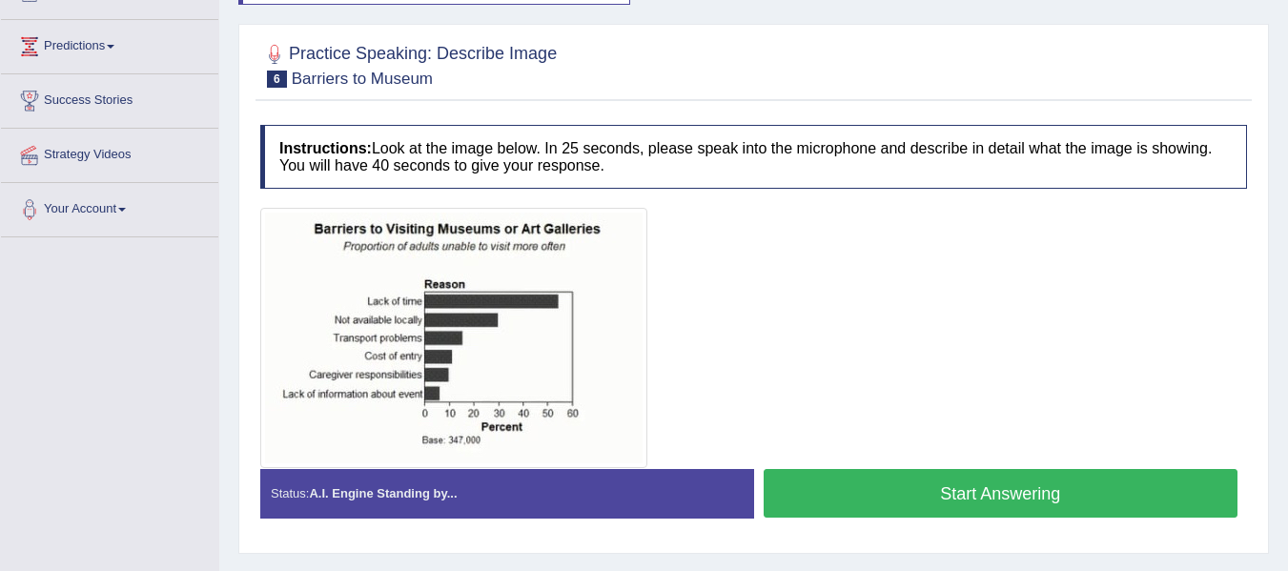
scroll to position [286, 0]
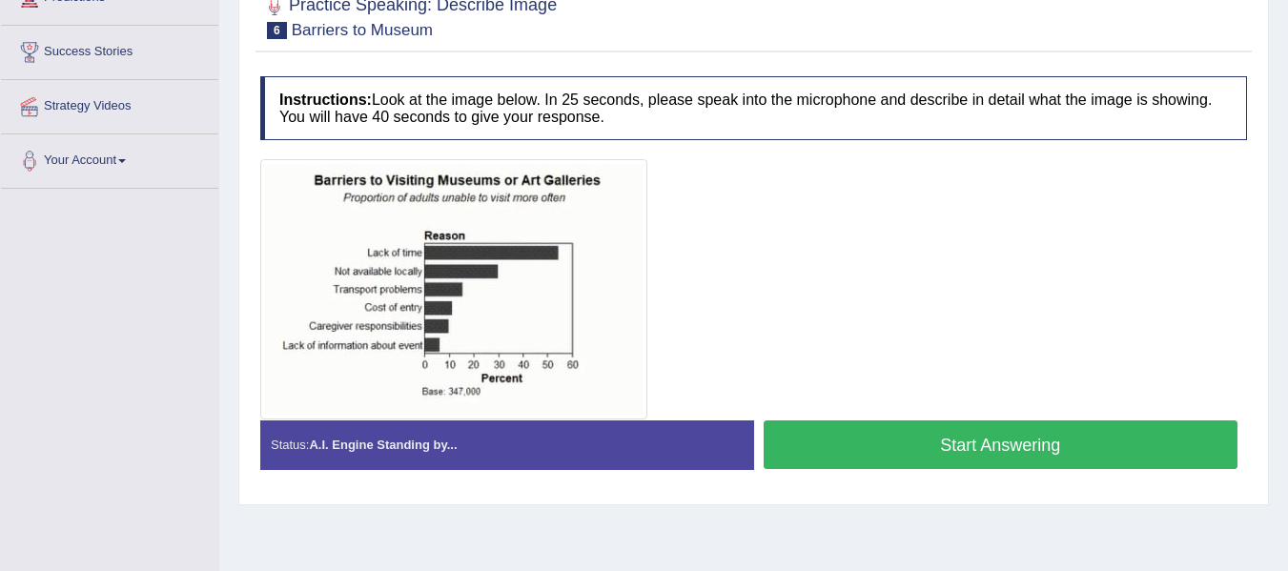
click at [891, 446] on button "Start Answering" at bounding box center [1001, 445] width 475 height 49
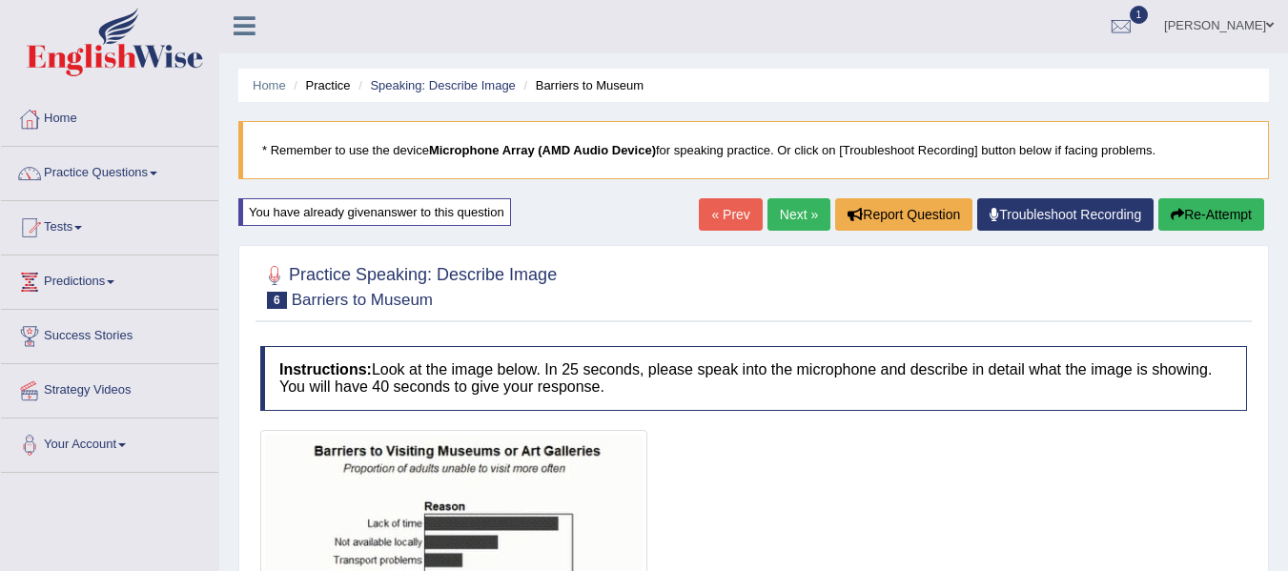
scroll to position [0, 0]
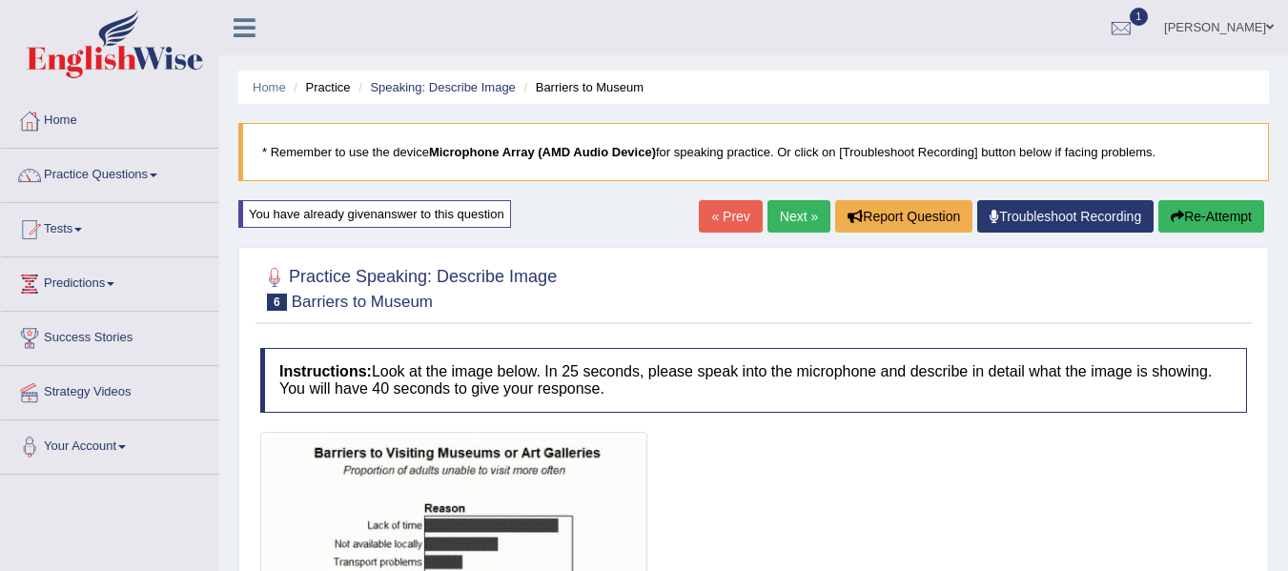
click at [1183, 207] on button "Re-Attempt" at bounding box center [1212, 216] width 106 height 32
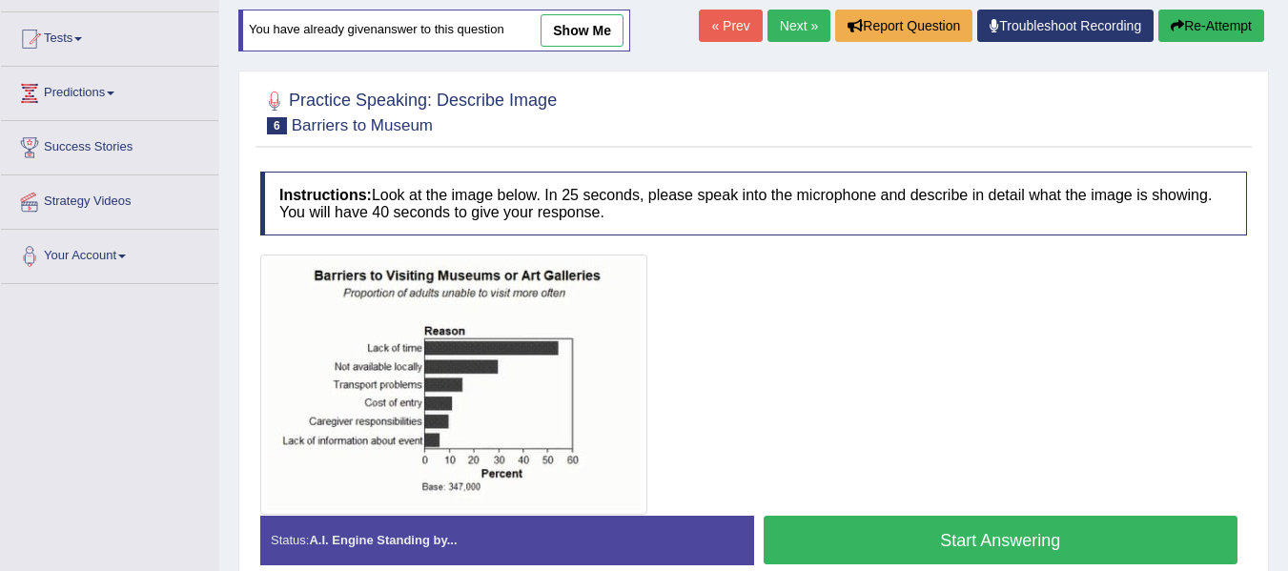
scroll to position [286, 0]
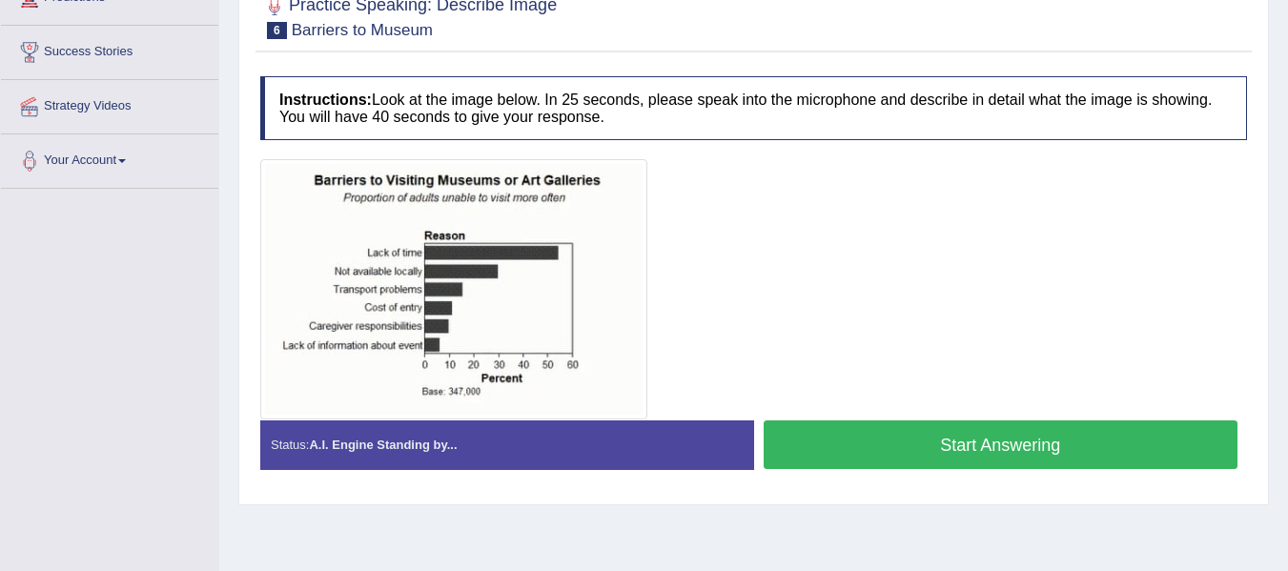
click at [802, 435] on button "Start Answering" at bounding box center [1001, 445] width 475 height 49
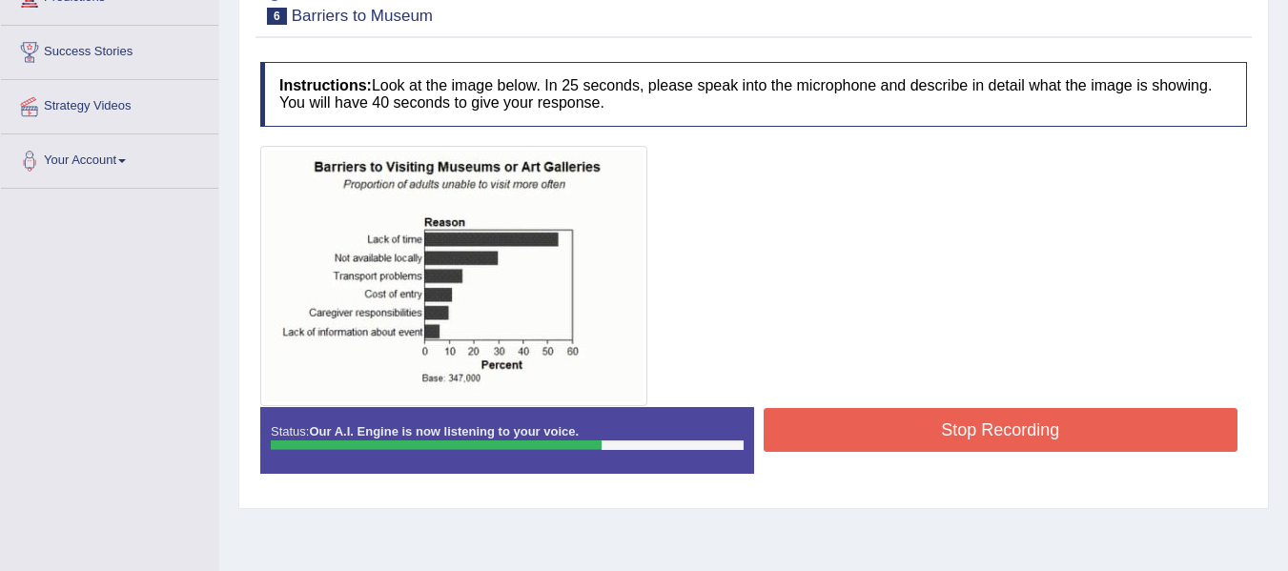
click at [854, 416] on button "Stop Recording" at bounding box center [1001, 430] width 475 height 44
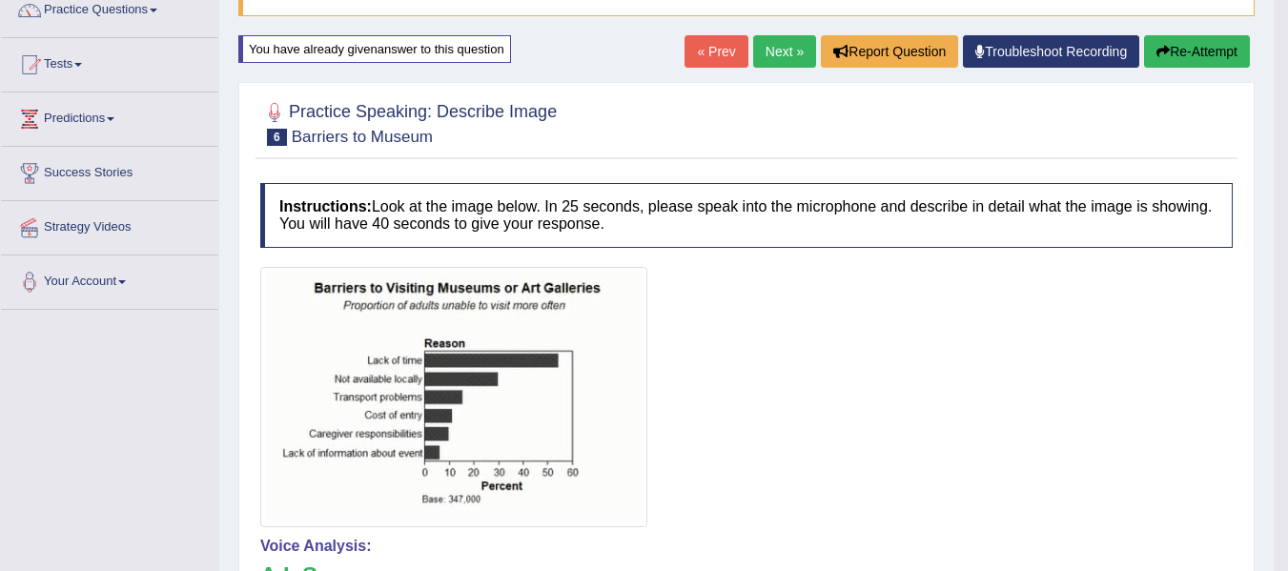
scroll to position [144, 0]
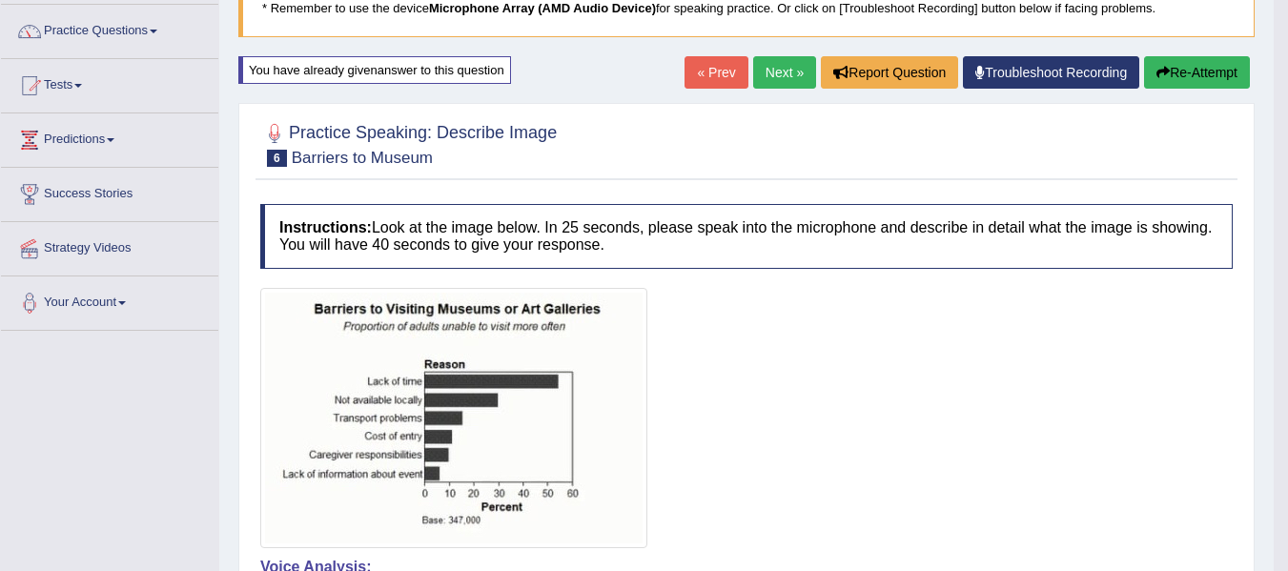
click at [1202, 63] on button "Re-Attempt" at bounding box center [1197, 72] width 106 height 32
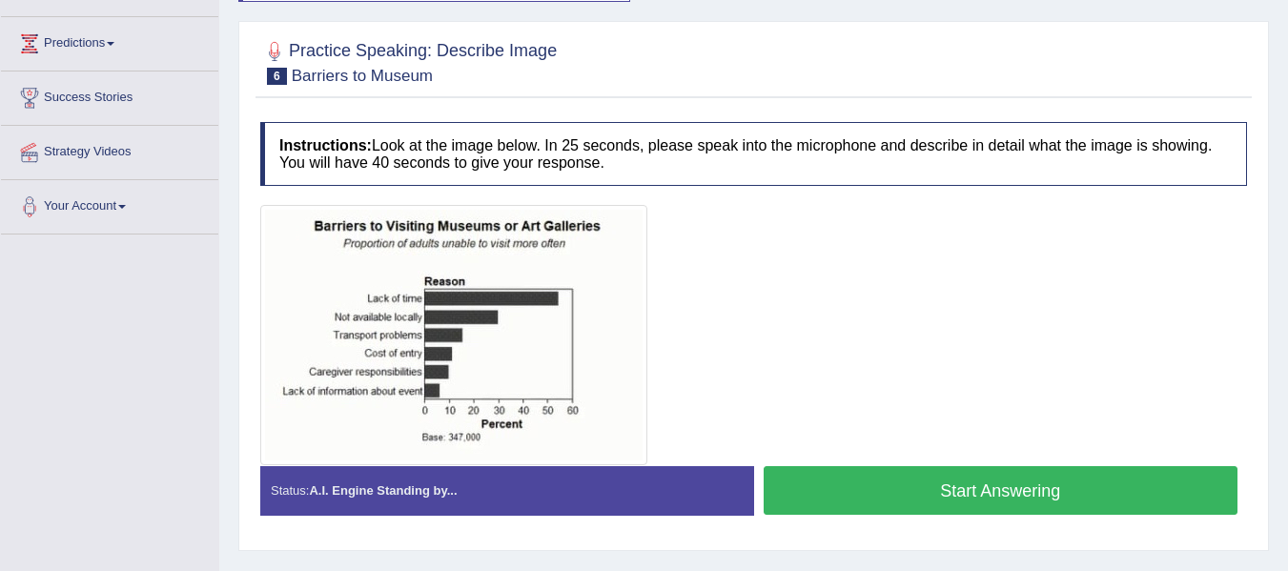
scroll to position [349, 0]
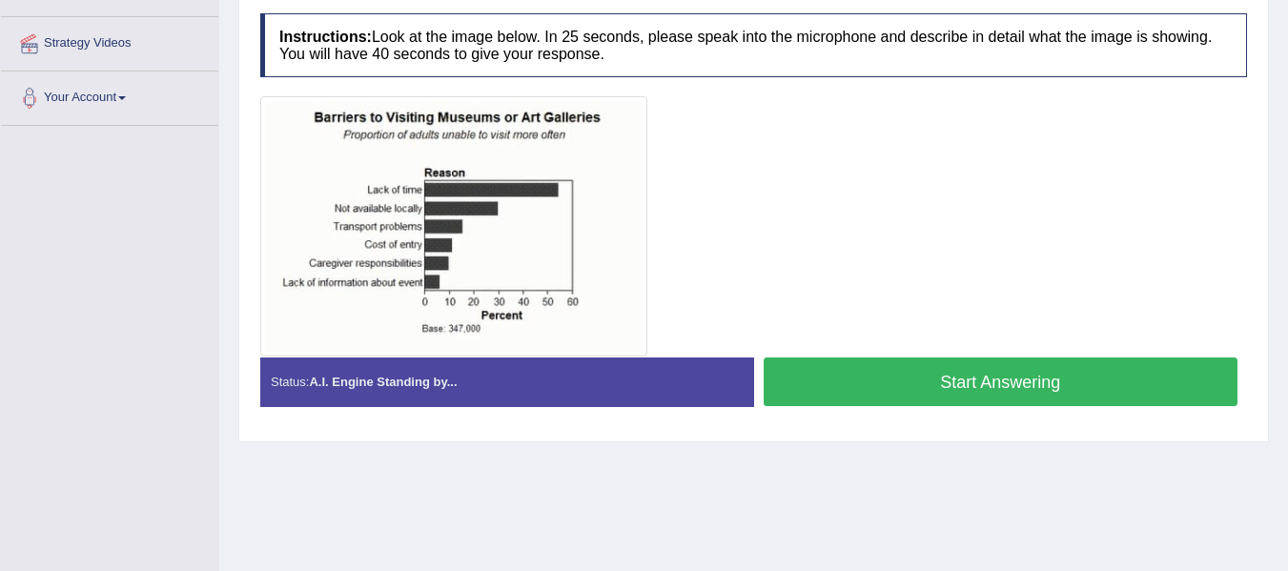
click at [988, 380] on button "Start Answering" at bounding box center [1001, 382] width 475 height 49
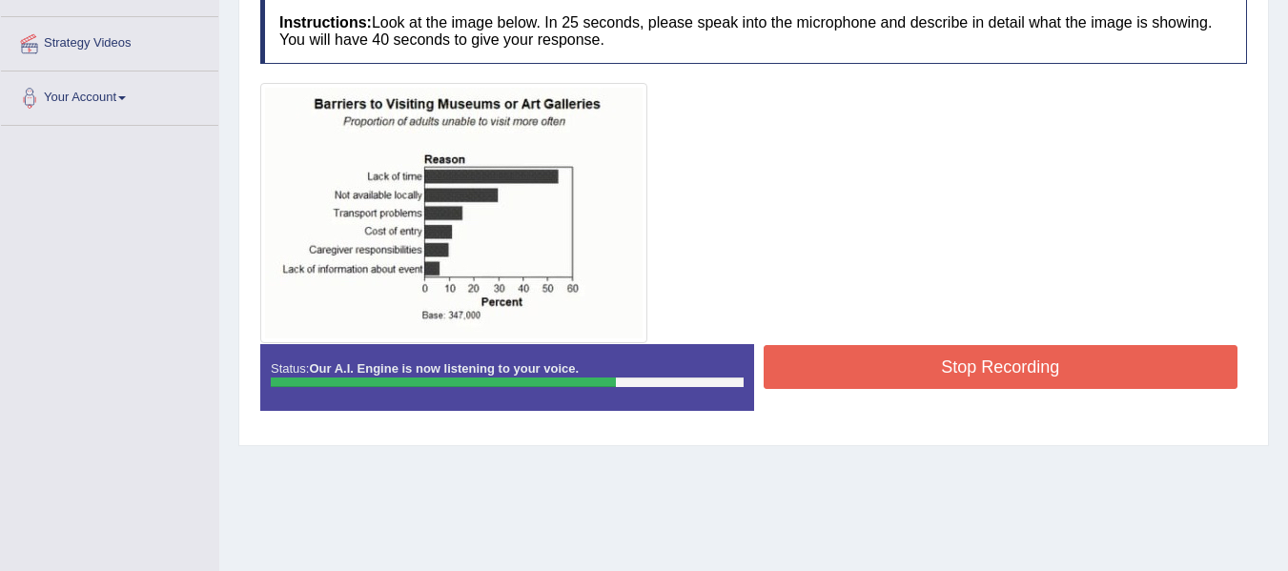
click at [839, 374] on button "Stop Recording" at bounding box center [1001, 367] width 475 height 44
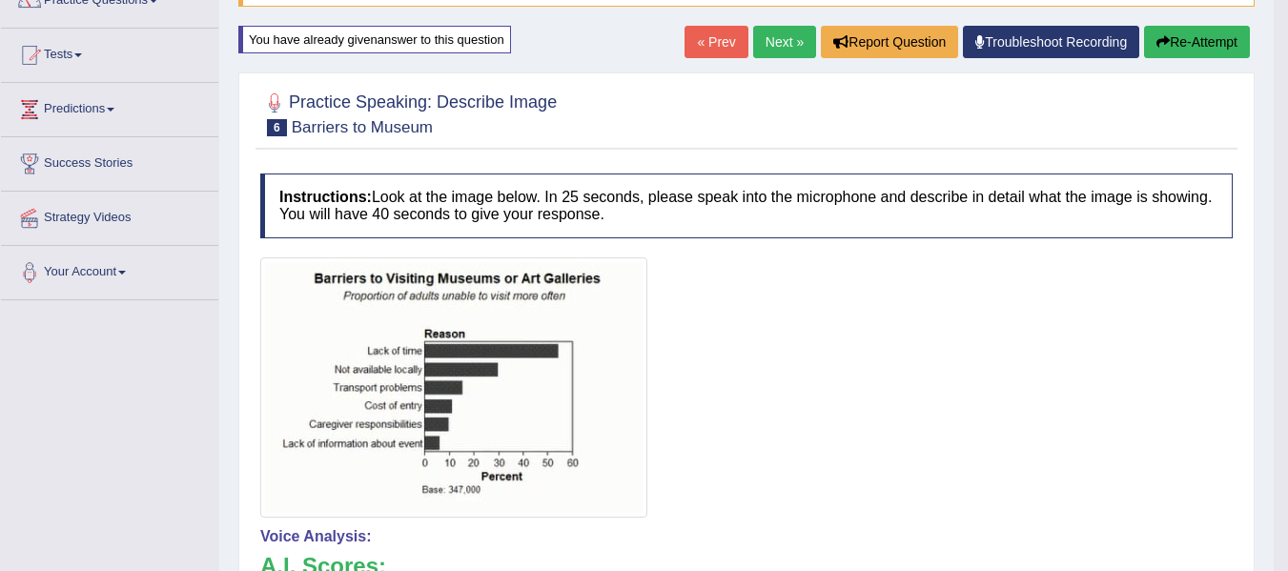
scroll to position [0, 0]
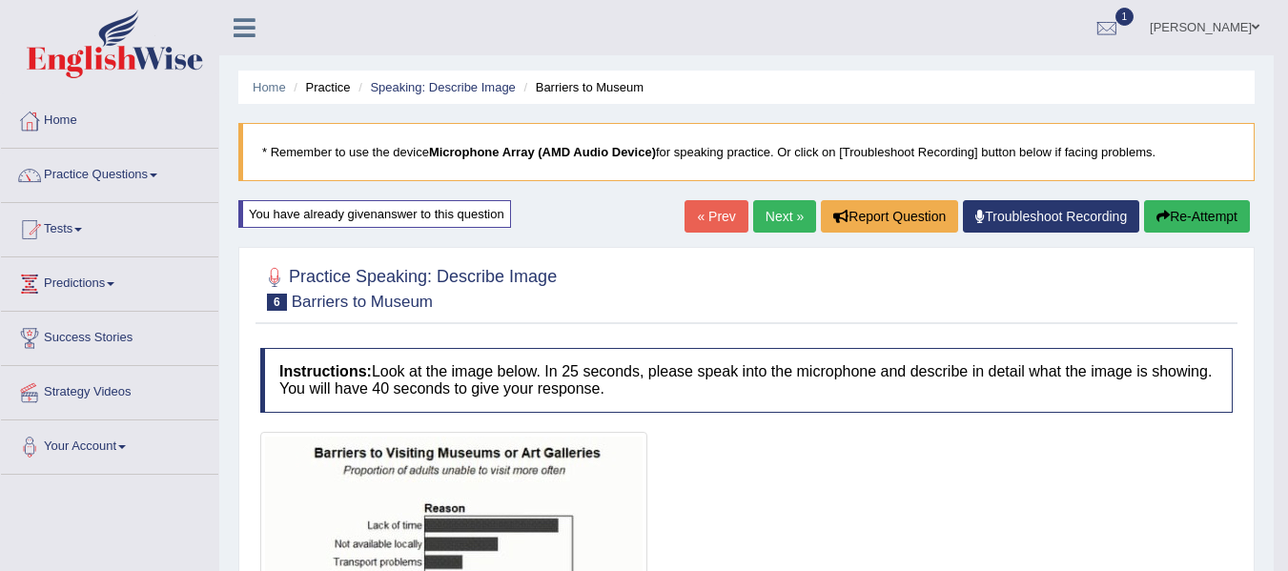
click at [784, 224] on link "Next »" at bounding box center [784, 216] width 63 height 32
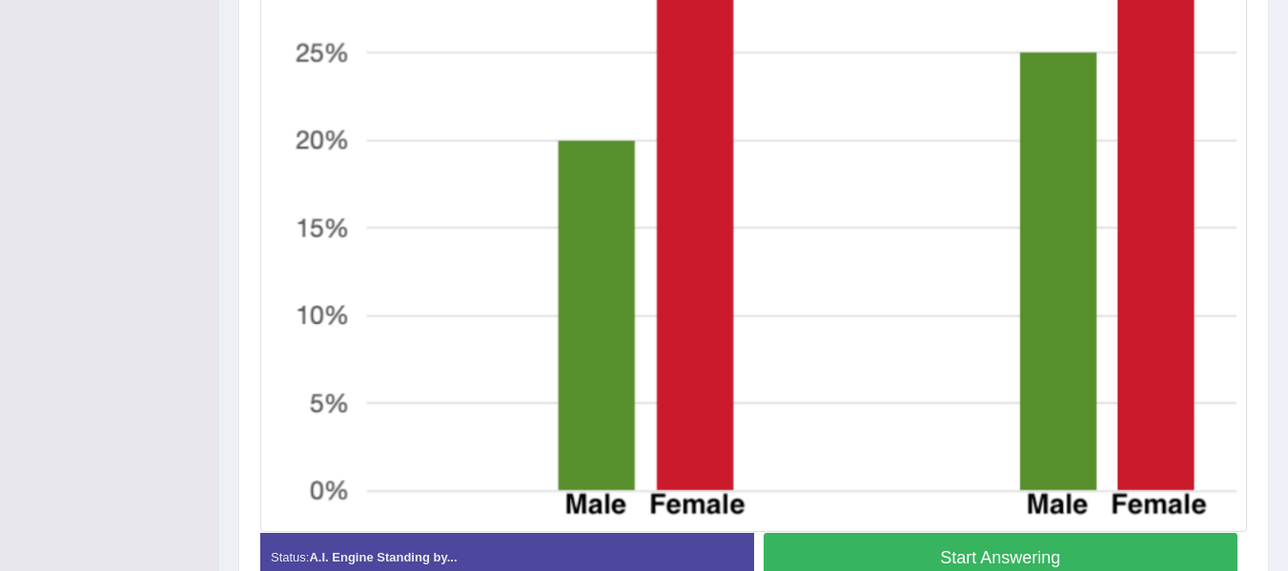
scroll to position [911, 0]
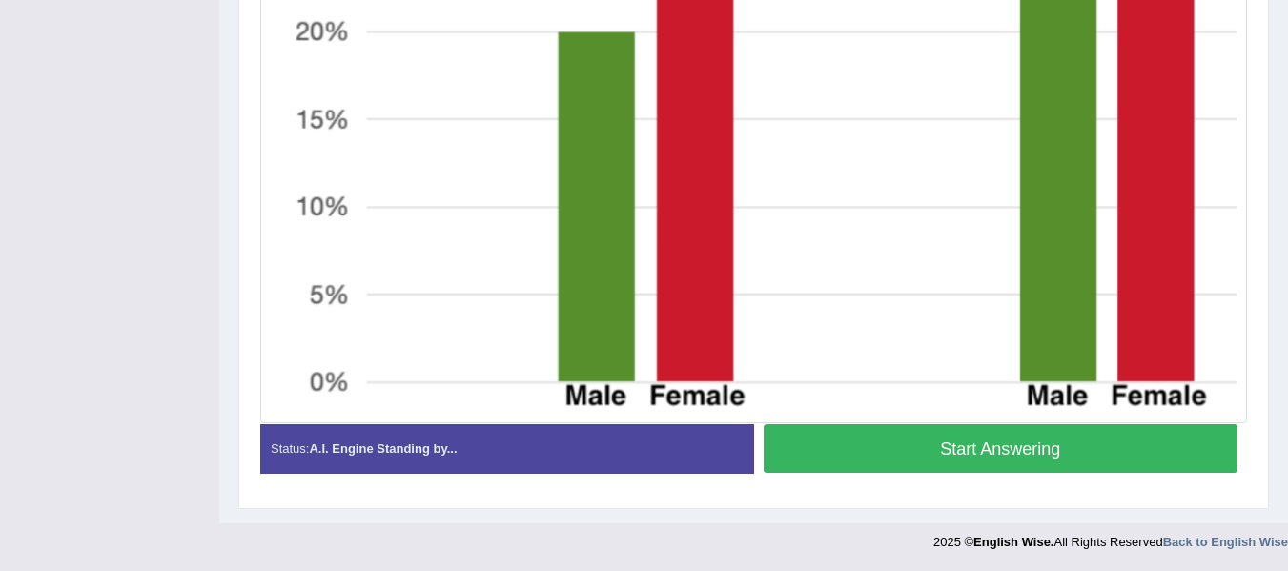
click at [986, 442] on button "Start Answering" at bounding box center [1001, 448] width 475 height 49
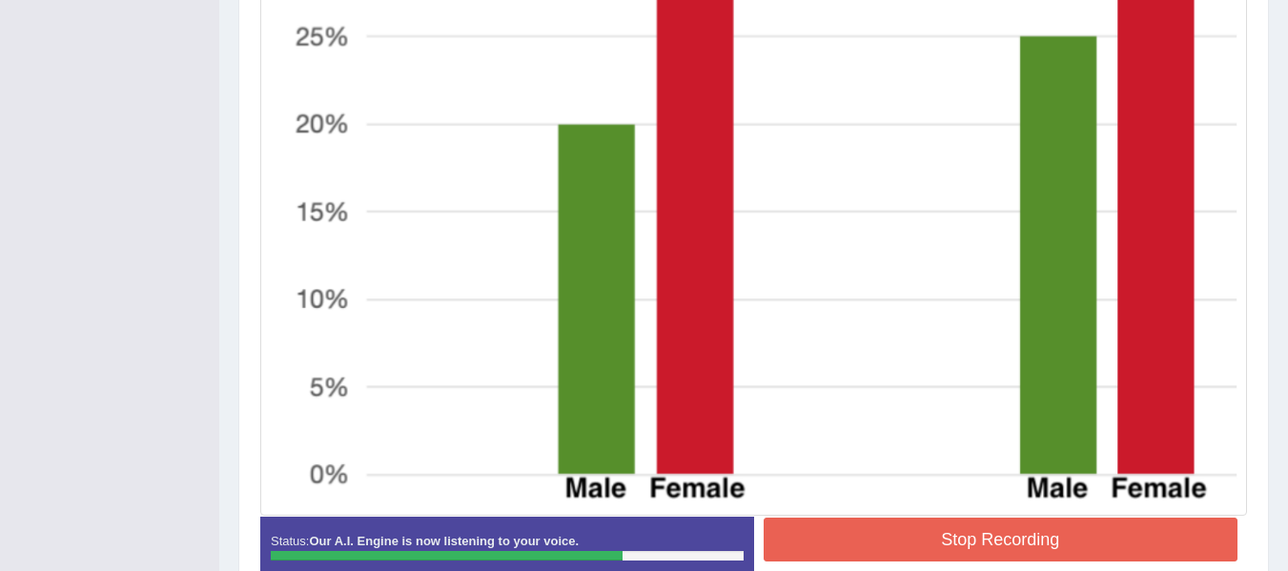
scroll to position [929, 0]
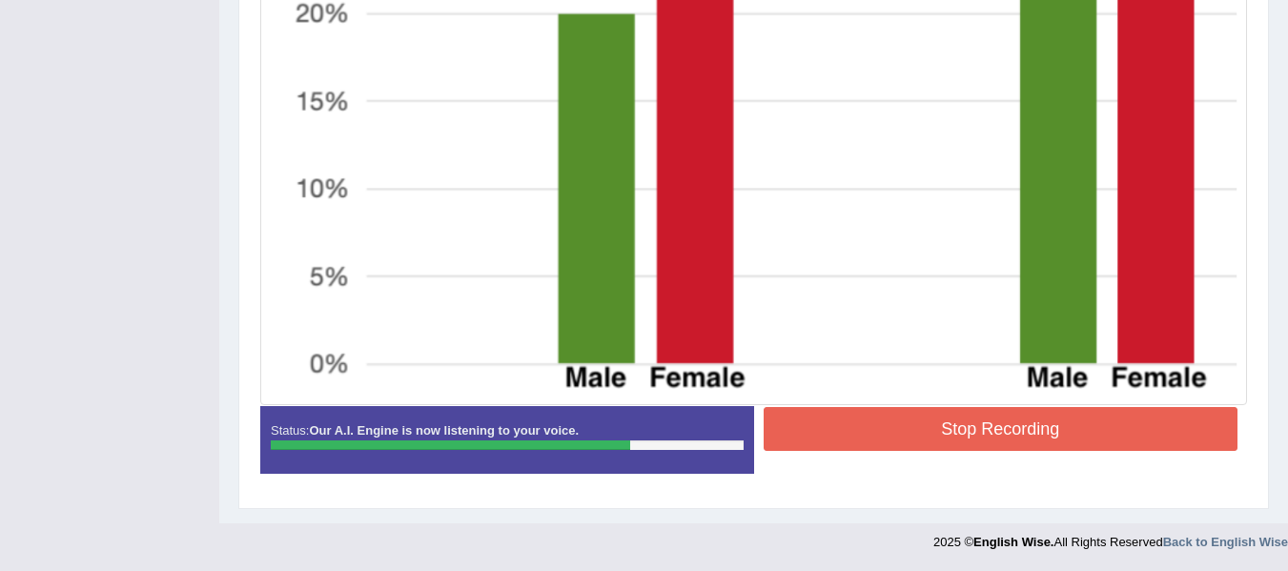
click at [1041, 440] on button "Stop Recording" at bounding box center [1001, 429] width 475 height 44
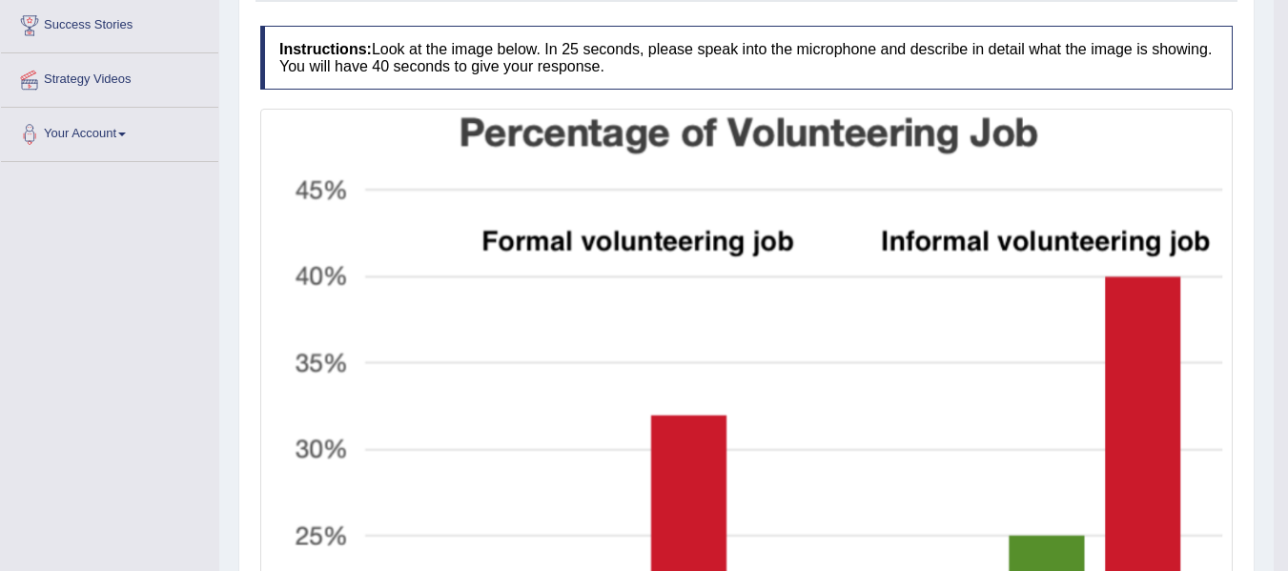
scroll to position [71, 0]
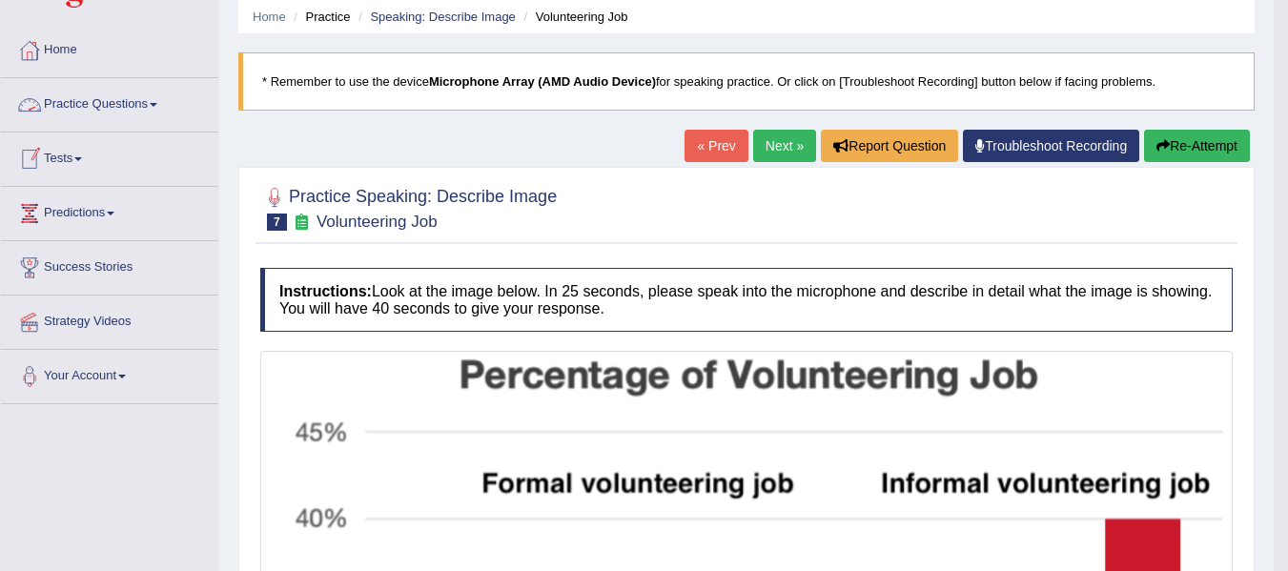
click at [150, 106] on link "Practice Questions" at bounding box center [109, 102] width 217 height 48
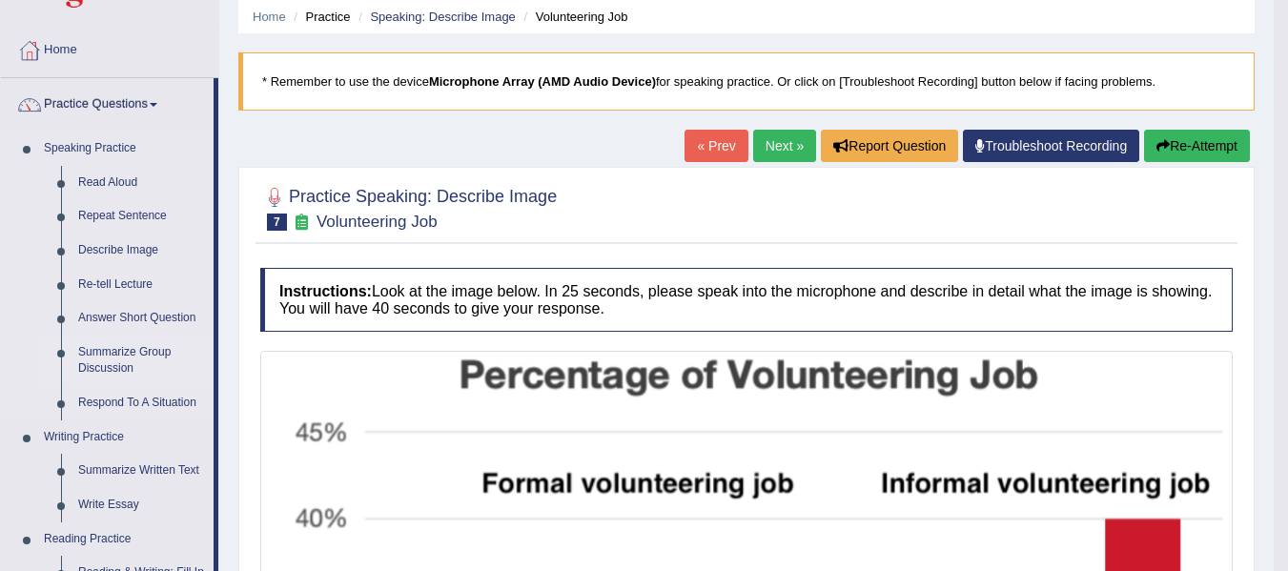
click at [118, 352] on link "Summarize Group Discussion" at bounding box center [142, 361] width 144 height 51
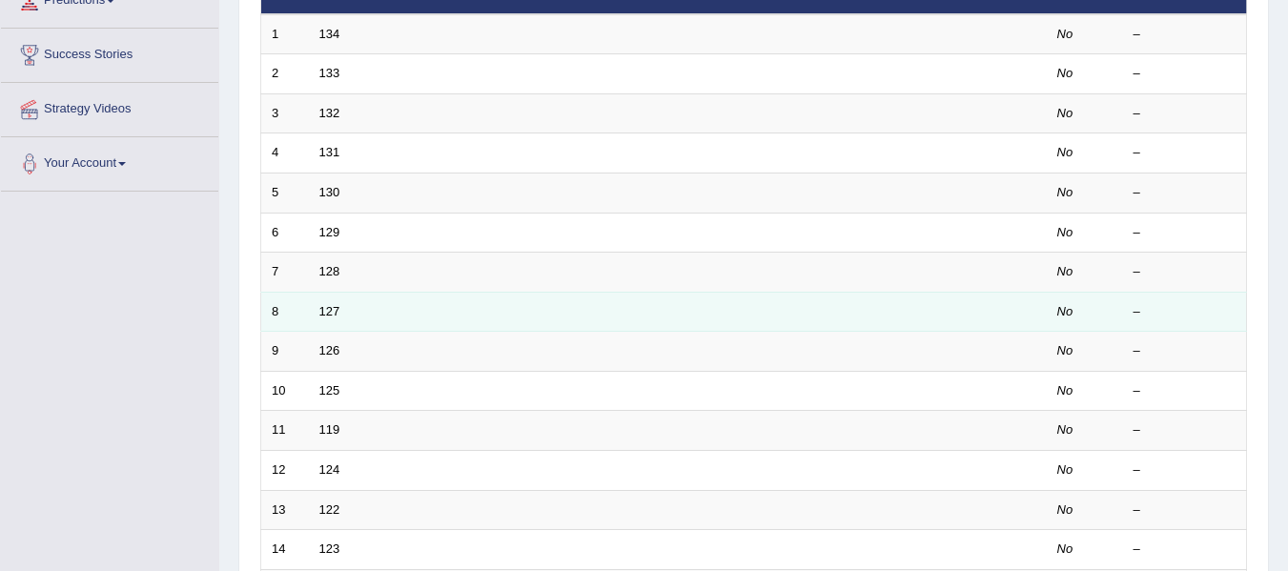
scroll to position [24, 0]
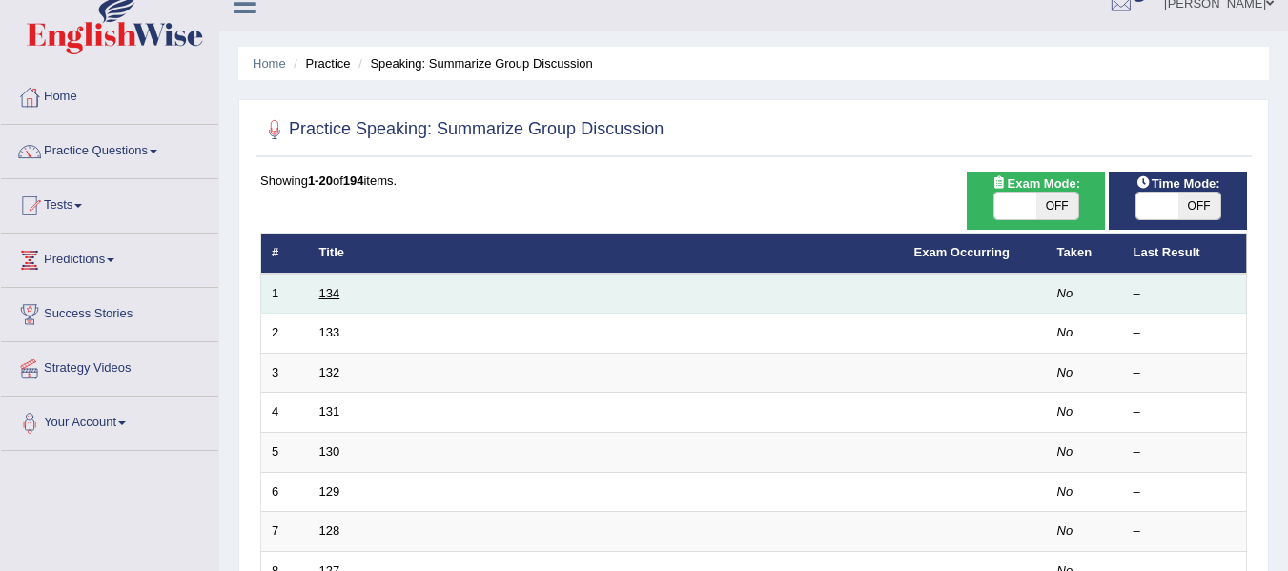
click at [339, 298] on link "134" at bounding box center [329, 293] width 21 height 14
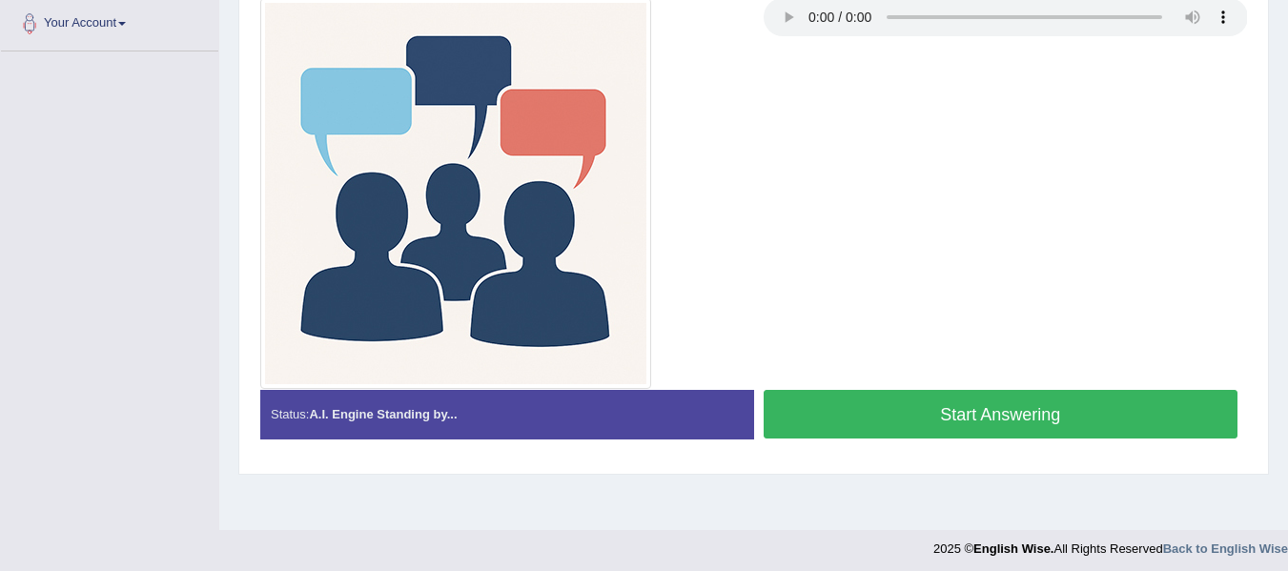
scroll to position [430, 0]
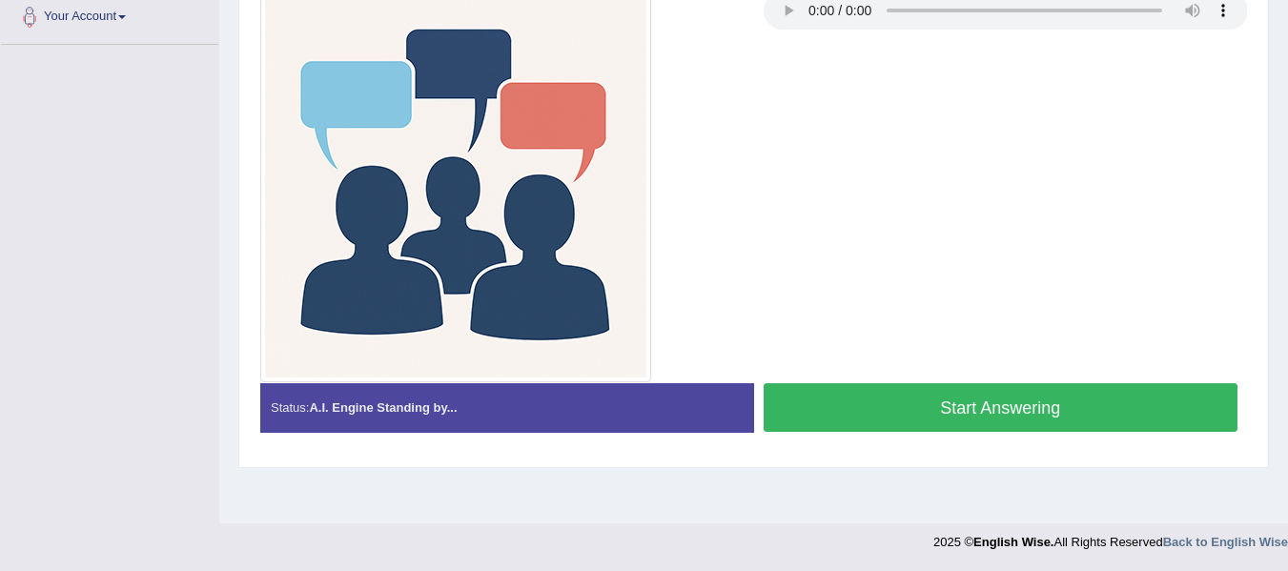
click at [912, 385] on button "Start Answering" at bounding box center [1001, 407] width 475 height 49
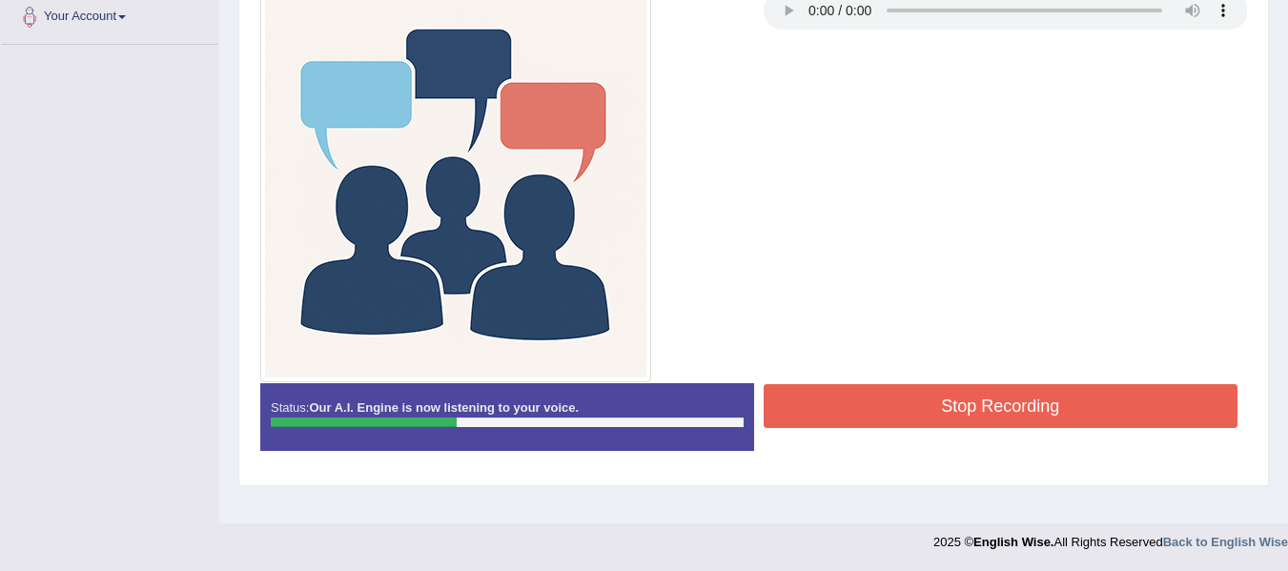
click at [879, 402] on button "Stop Recording" at bounding box center [1001, 406] width 475 height 44
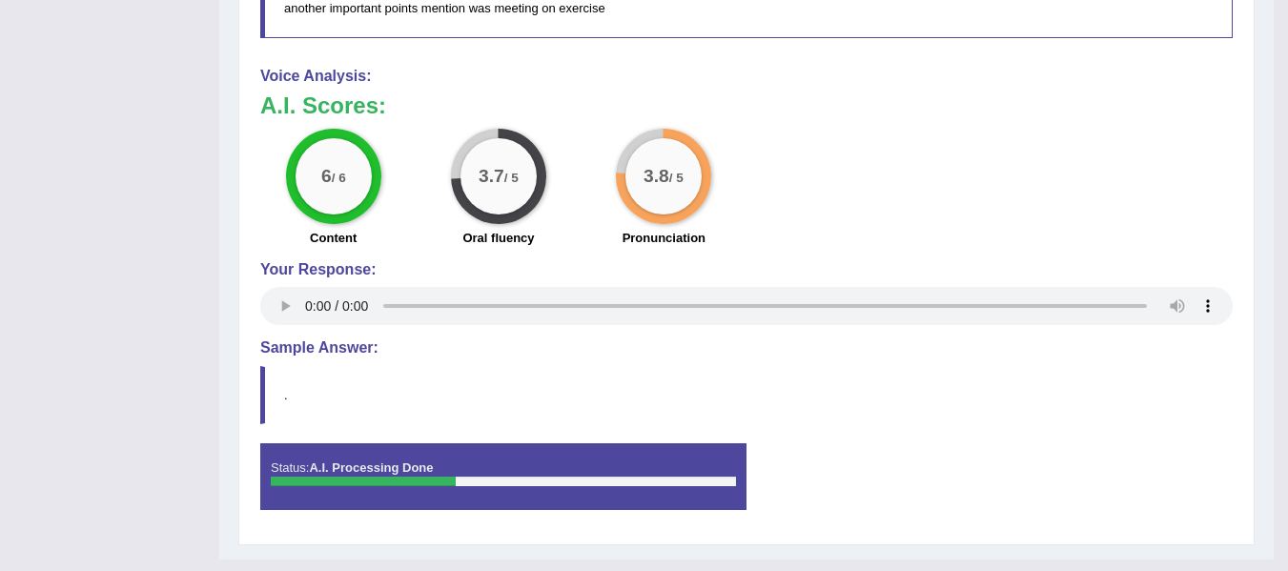
scroll to position [1301, 0]
